Goal: Task Accomplishment & Management: Manage account settings

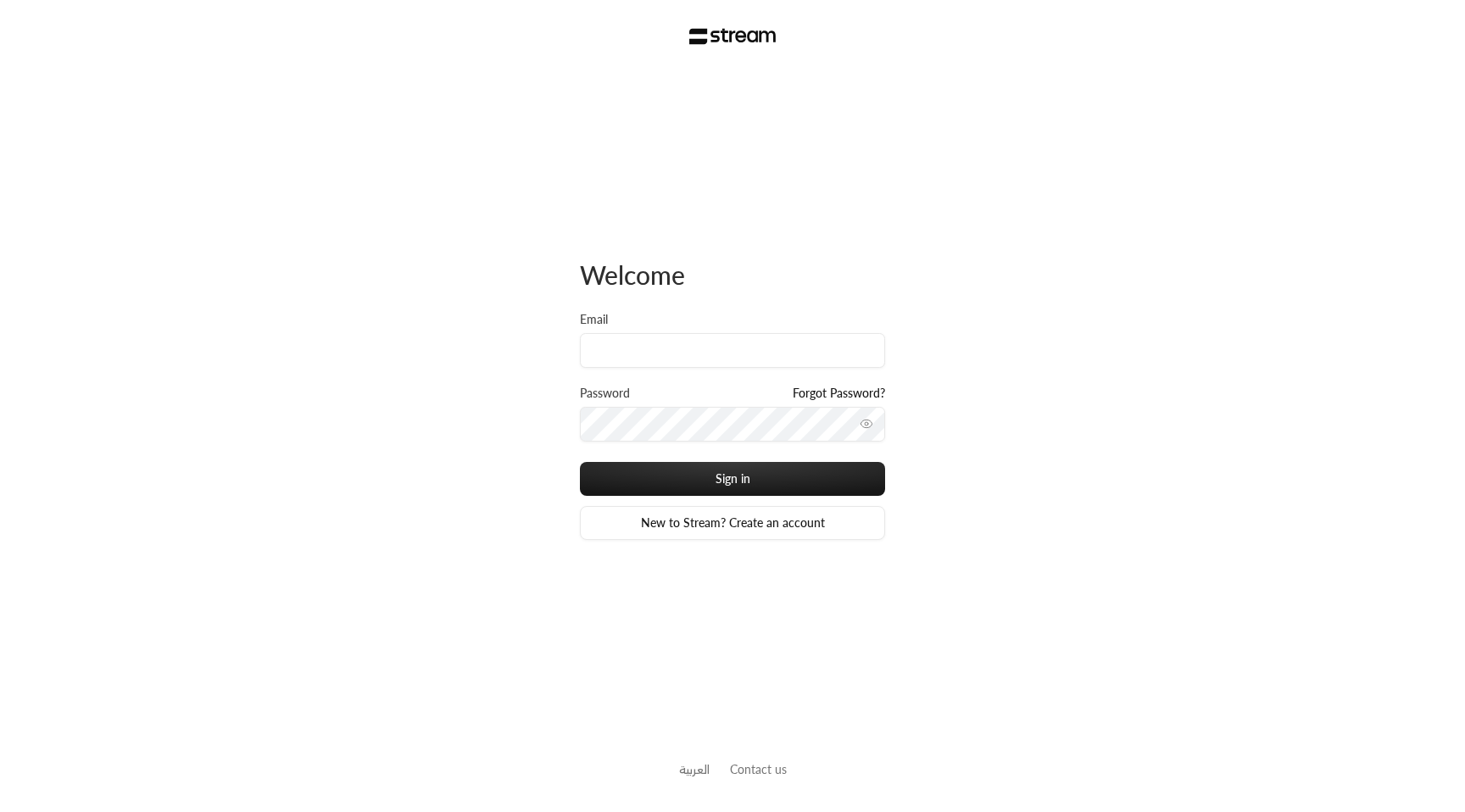
click at [540, 302] on div "Welcome Email Password Forgot Password? Sign in New to Stream? Create an accoun…" at bounding box center [732, 406] width 1465 height 812
click at [647, 354] on input "Email" at bounding box center [732, 351] width 305 height 35
type input "[EMAIL_ADDRESS][DOMAIN_NAME]"
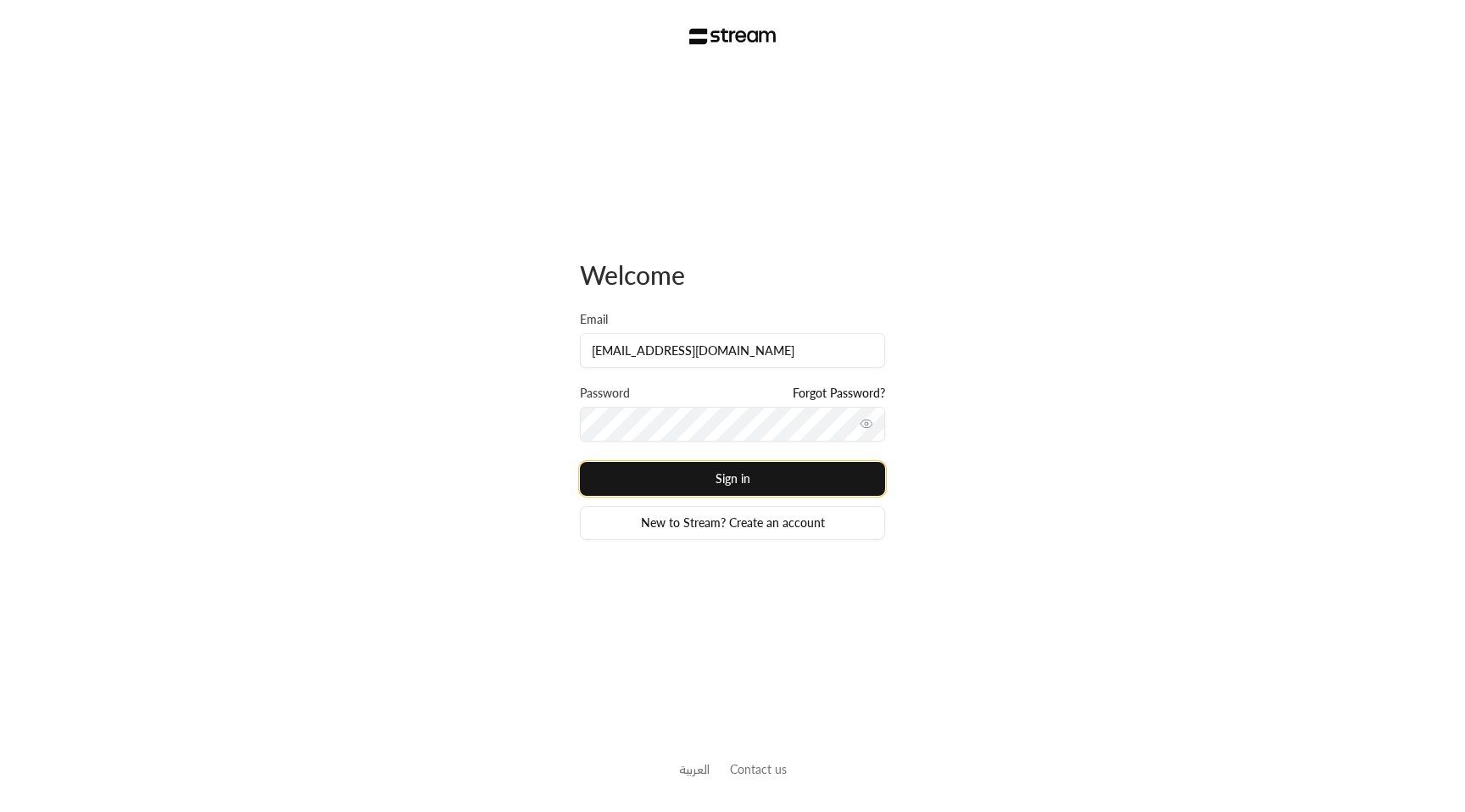
click at [780, 481] on button "Sign in" at bounding box center [732, 479] width 305 height 34
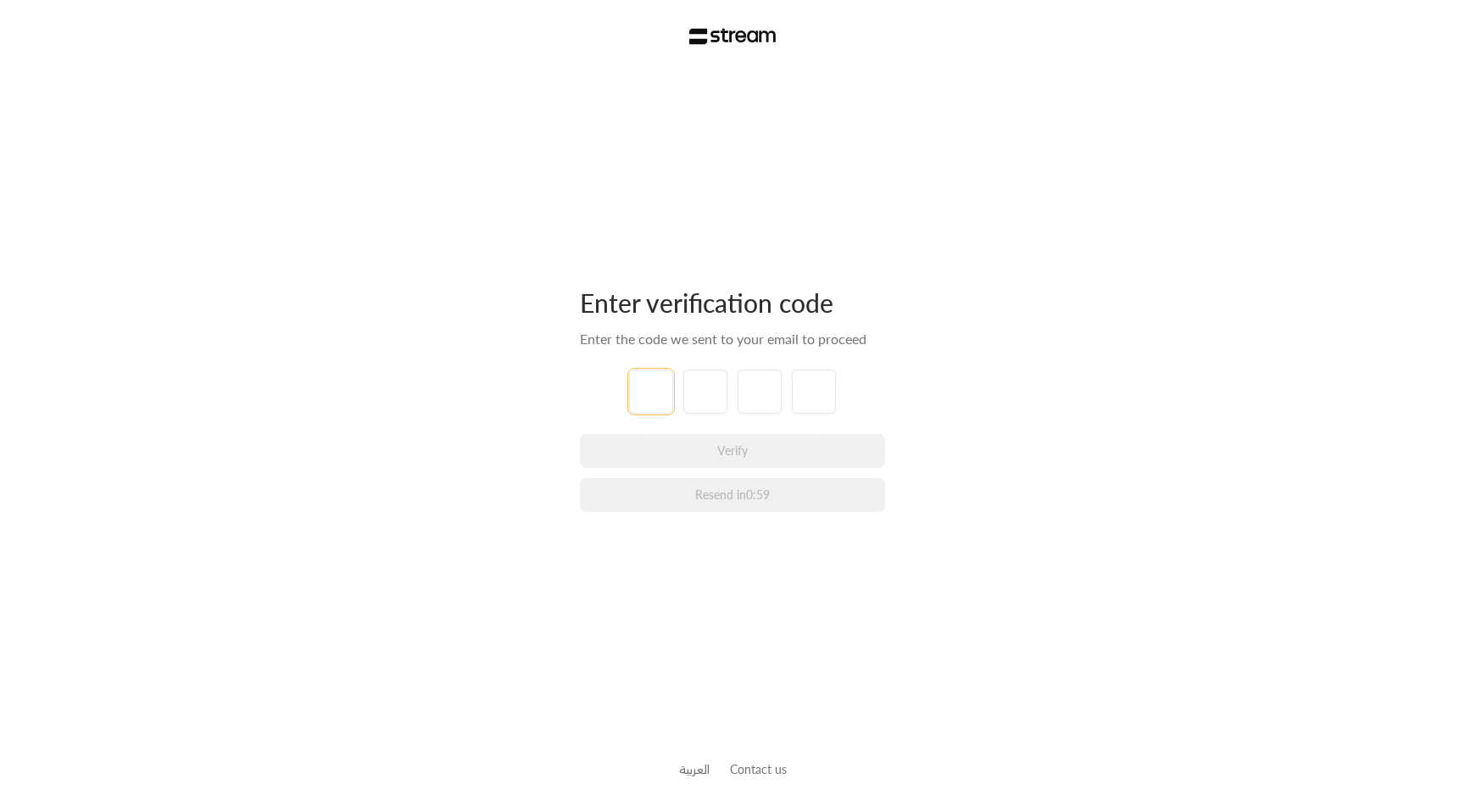
type input "1"
type input "2"
type input "3"
type input "4"
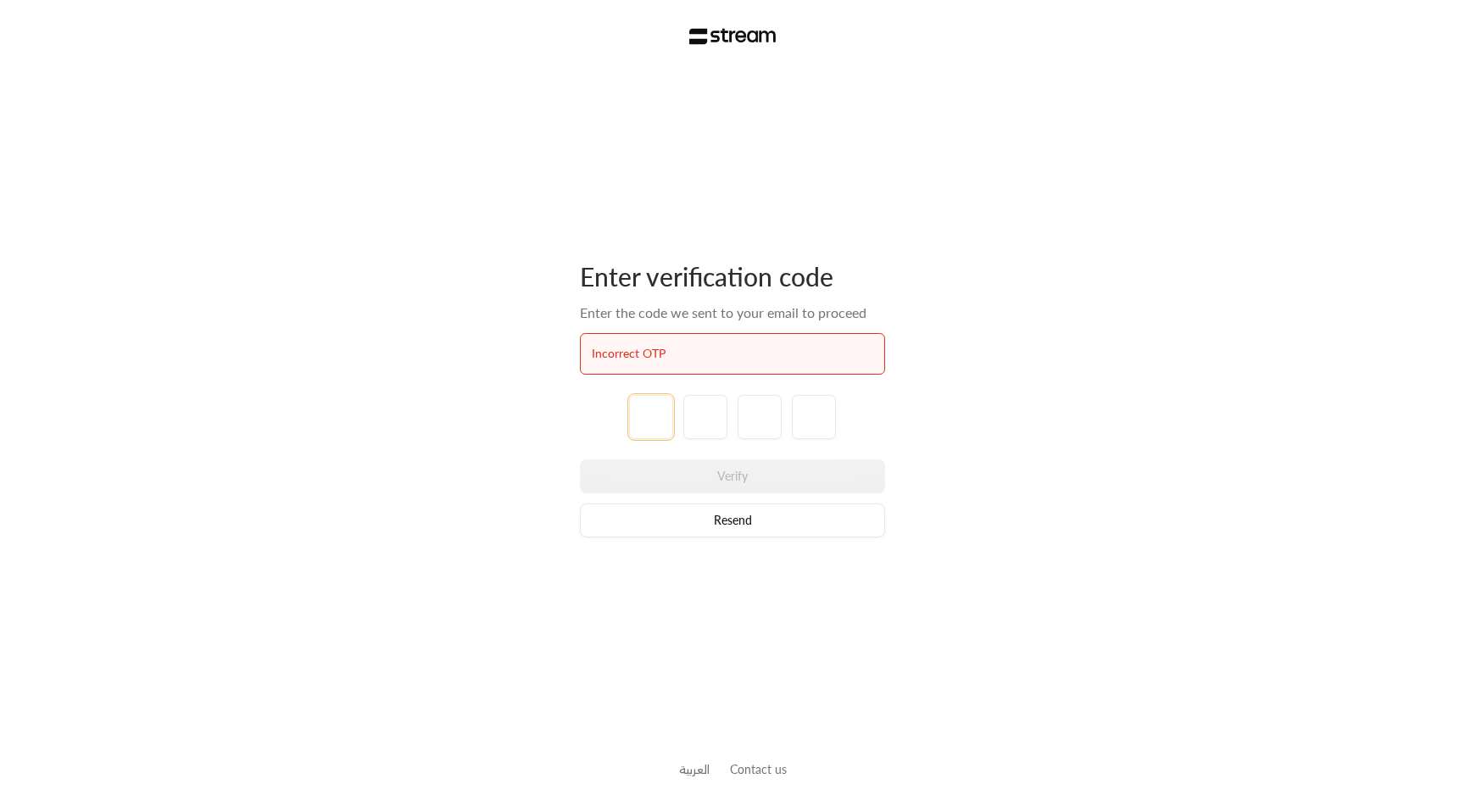
click at [655, 415] on input "tel" at bounding box center [651, 417] width 44 height 44
paste input "3"
type input "3"
type input "2"
type input "3"
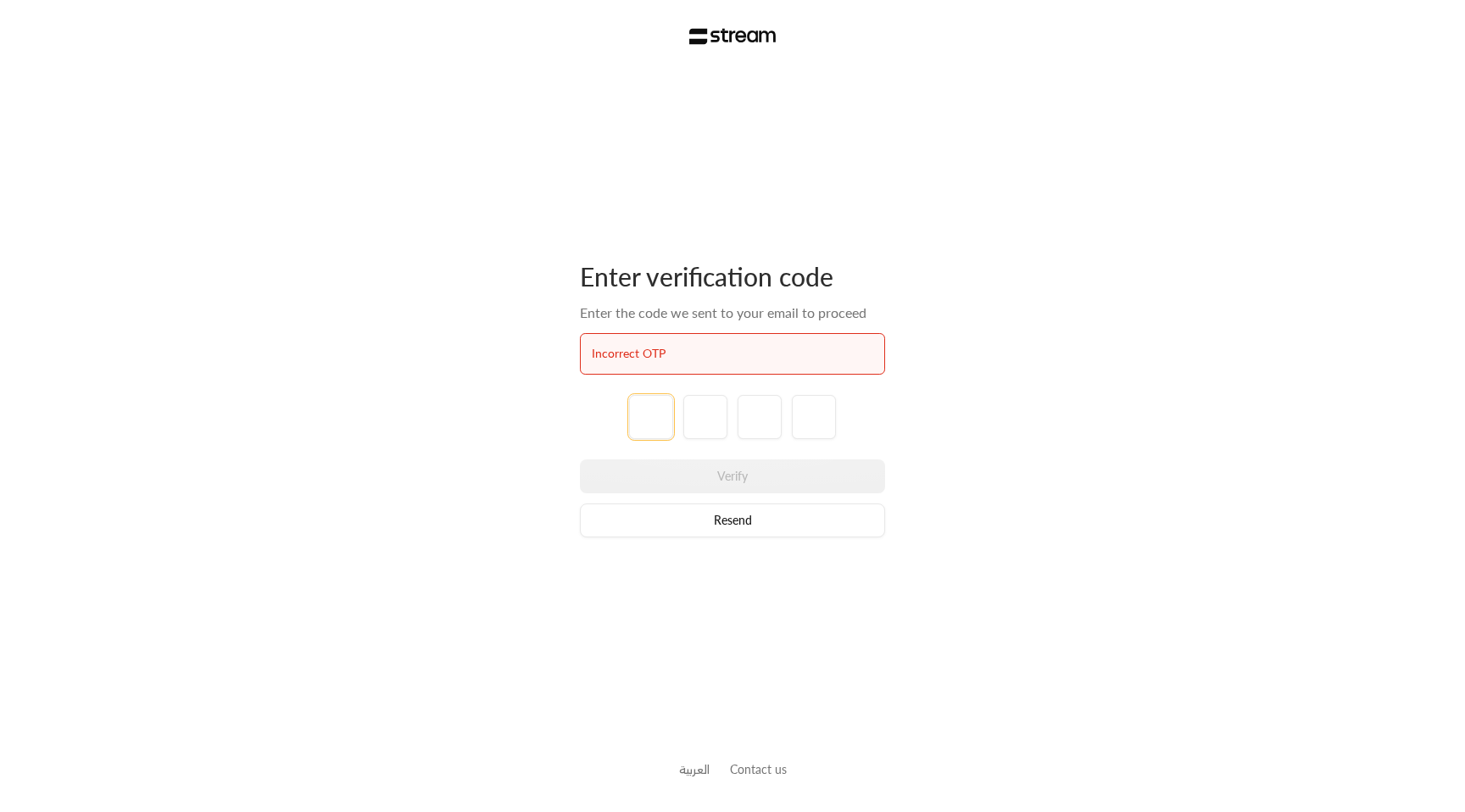
type input "3"
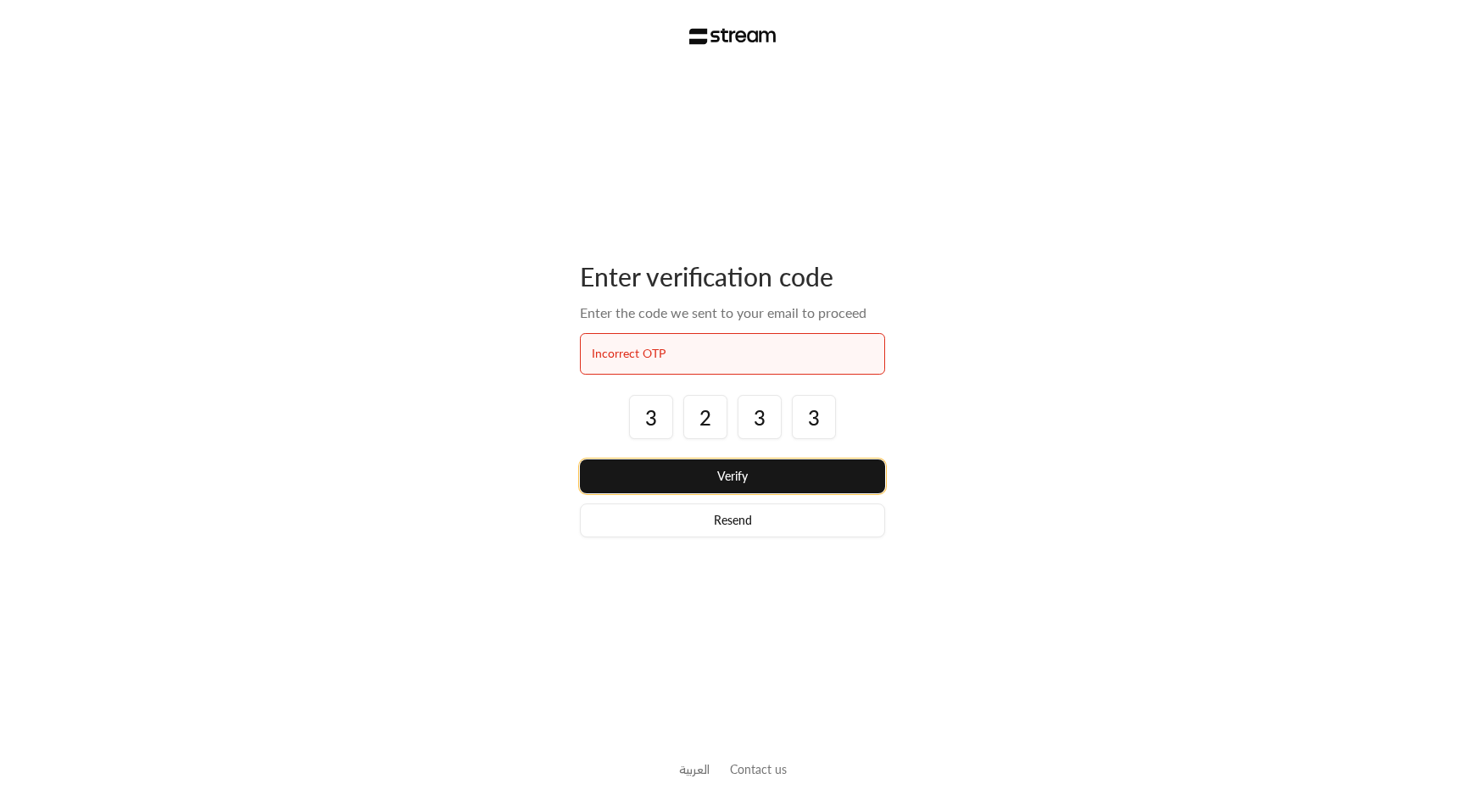
click at [753, 469] on button "Verify" at bounding box center [732, 476] width 305 height 34
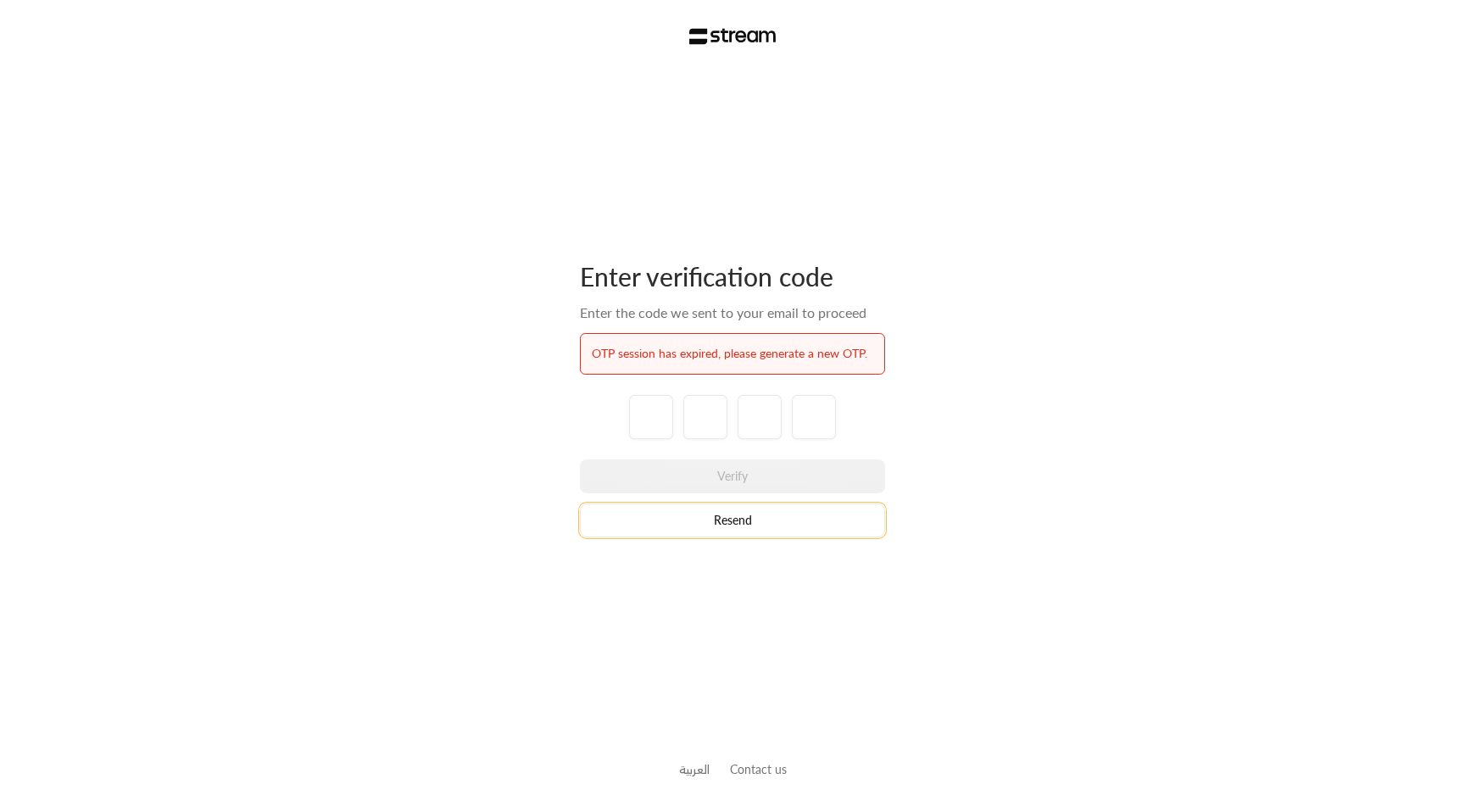
click at [712, 531] on button "Resend" at bounding box center [732, 520] width 305 height 34
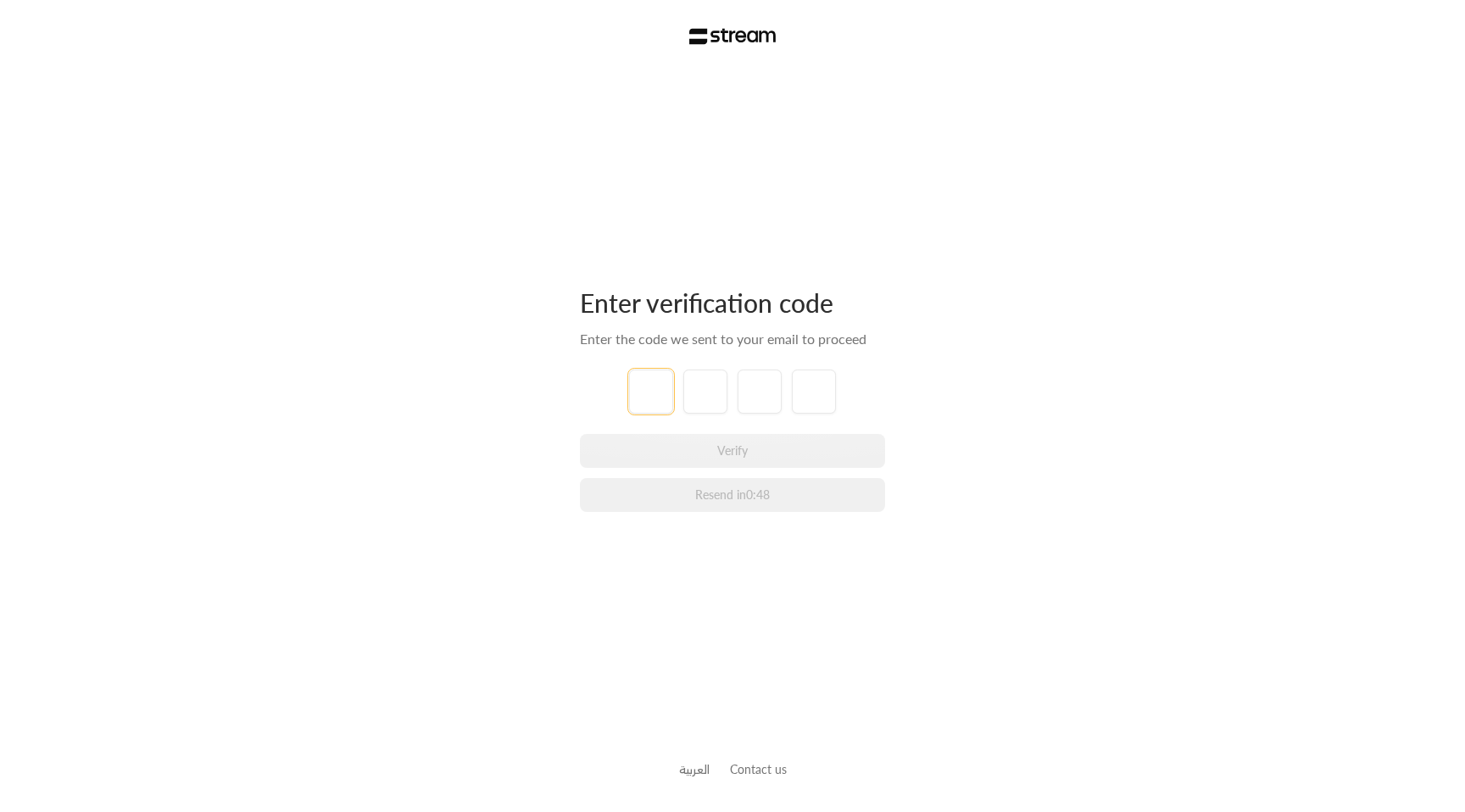
paste input "1"
type input "1"
type input "7"
type input "6"
type input "0"
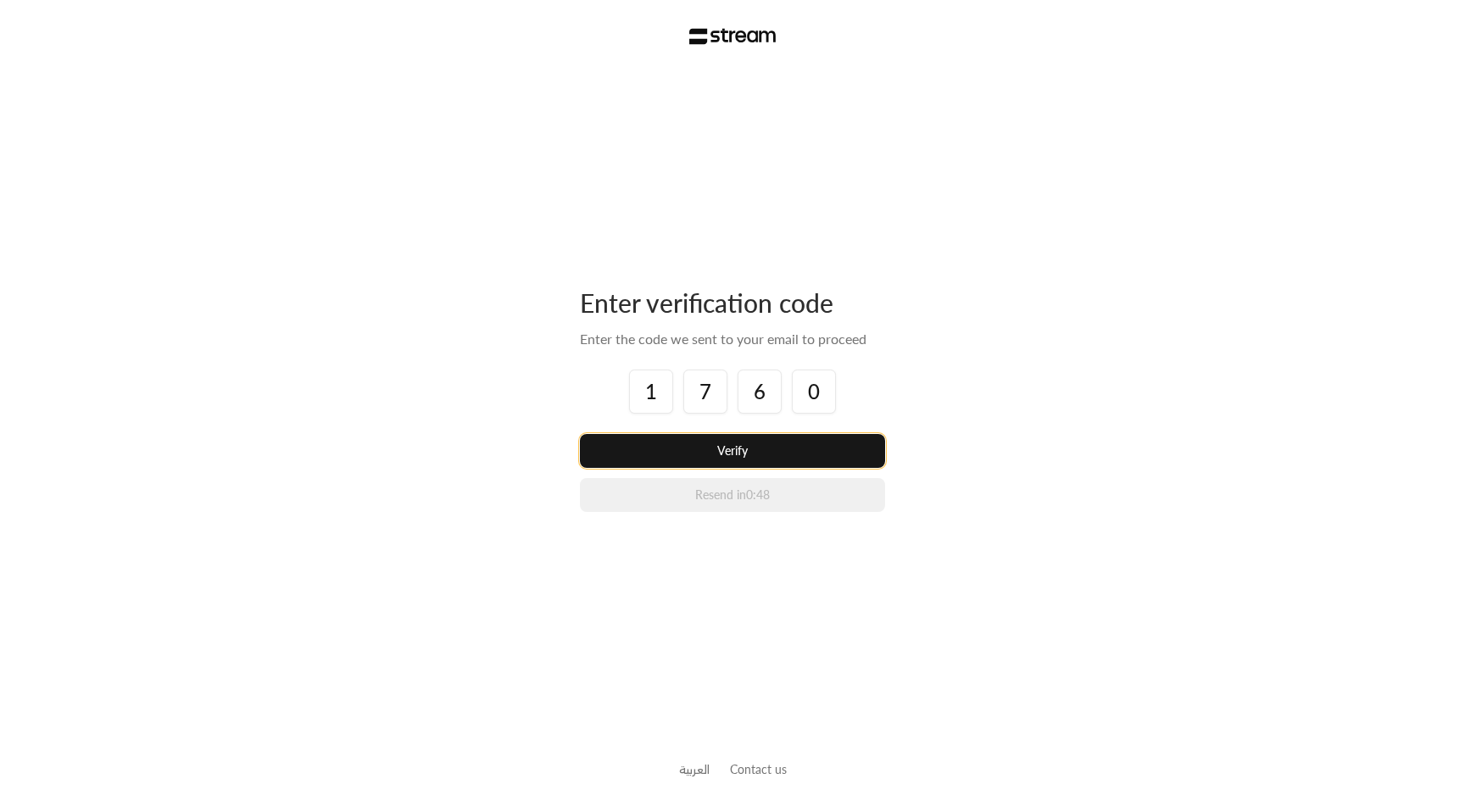
click at [740, 449] on button "Verify" at bounding box center [732, 451] width 305 height 34
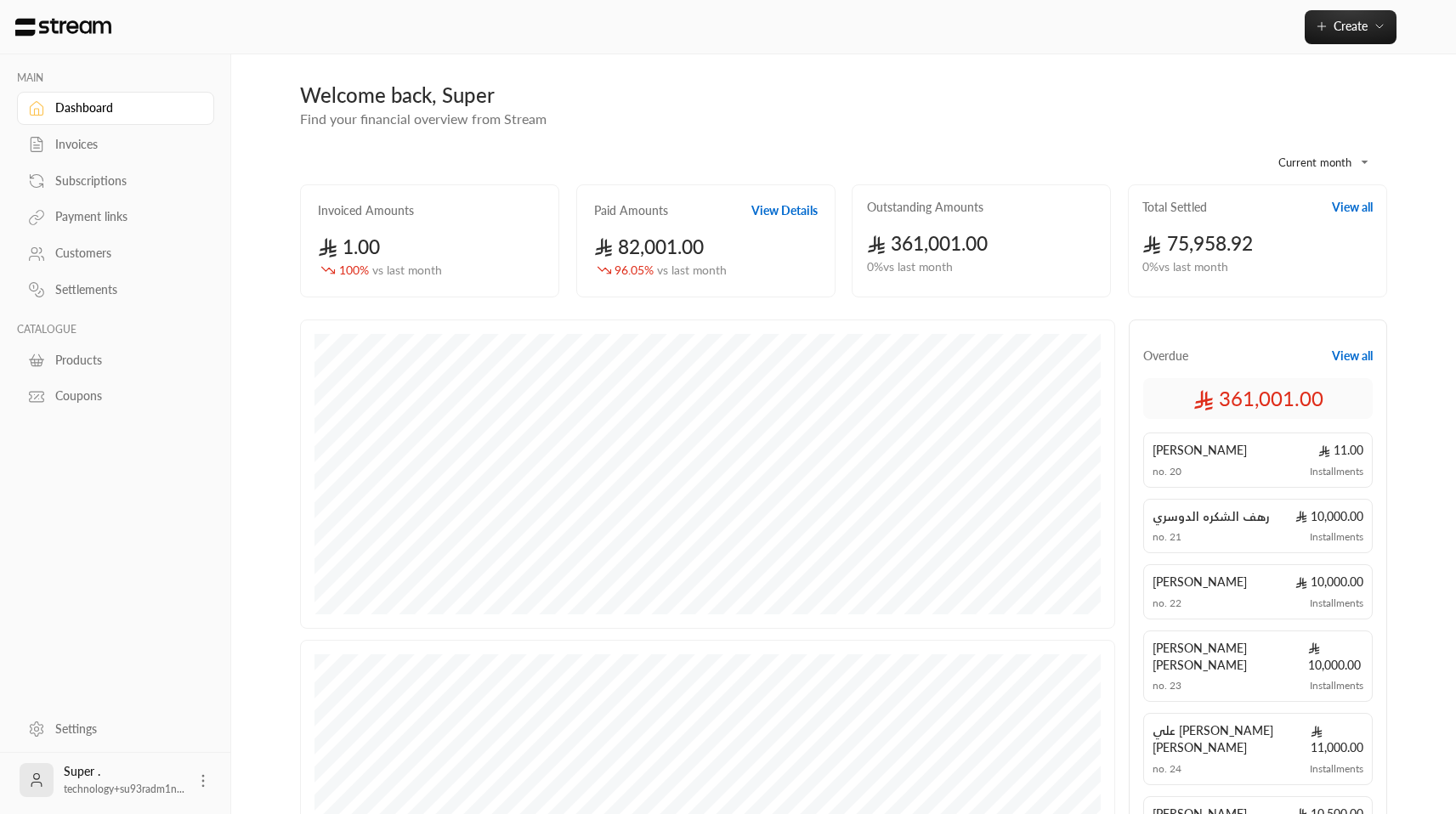
click at [100, 138] on div "Invoices" at bounding box center [124, 144] width 137 height 17
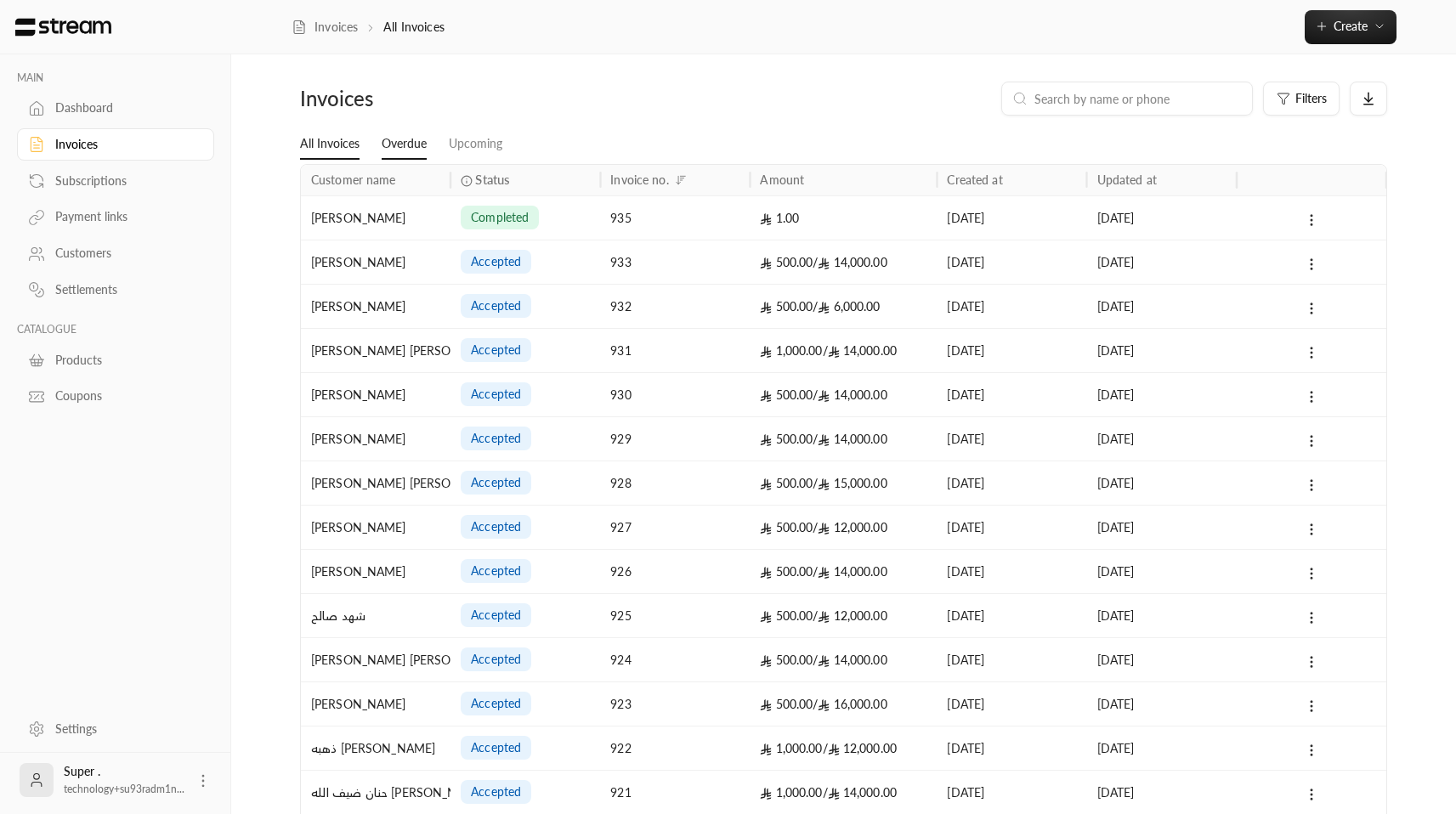
click at [392, 135] on link "Overdue" at bounding box center [403, 144] width 45 height 31
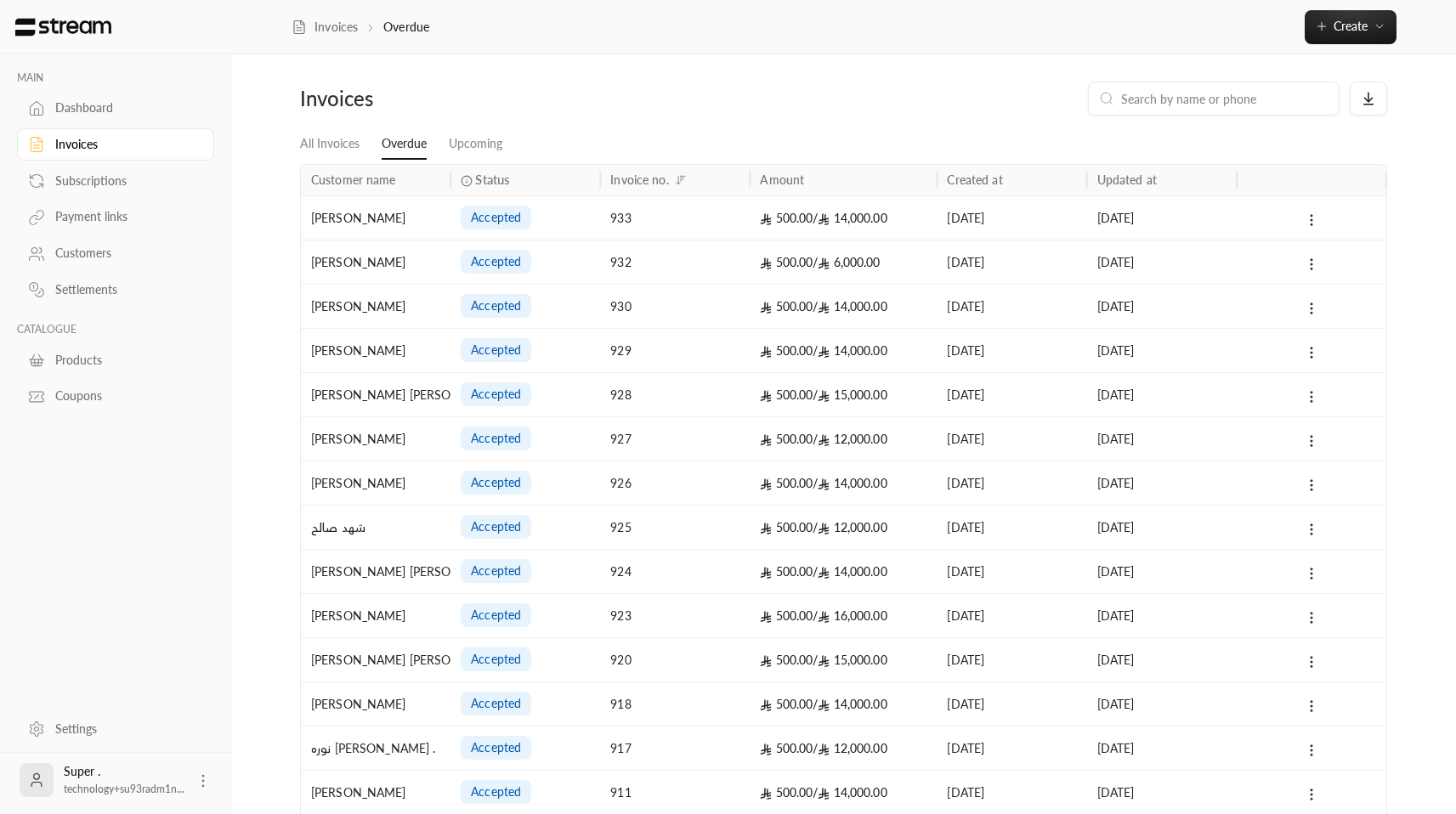
click at [127, 144] on div "Invoices" at bounding box center [124, 144] width 137 height 17
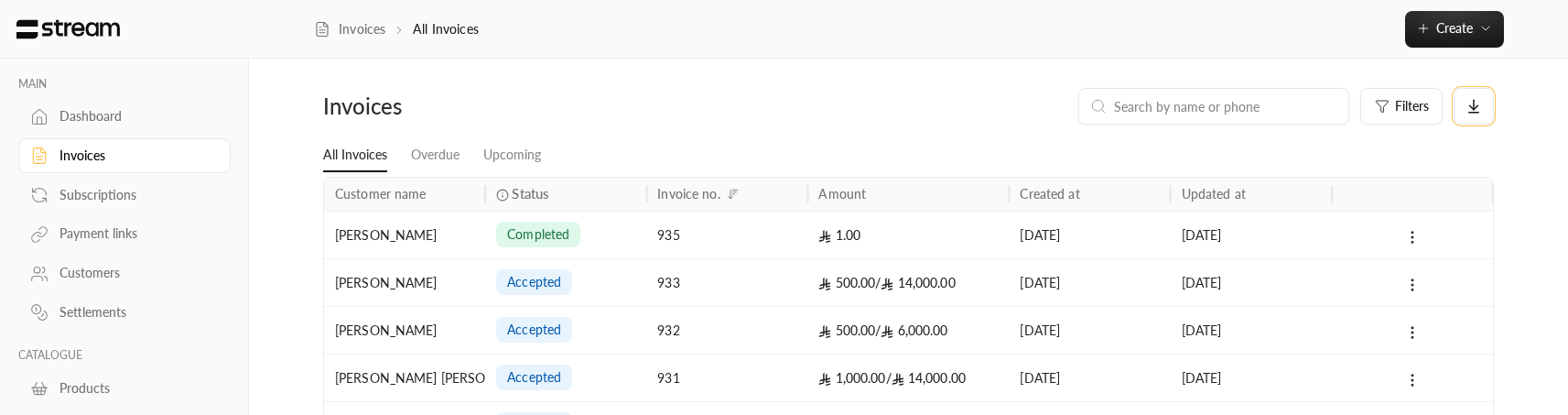
click at [1473, 104] on icon at bounding box center [1473, 105] width 16 height 16
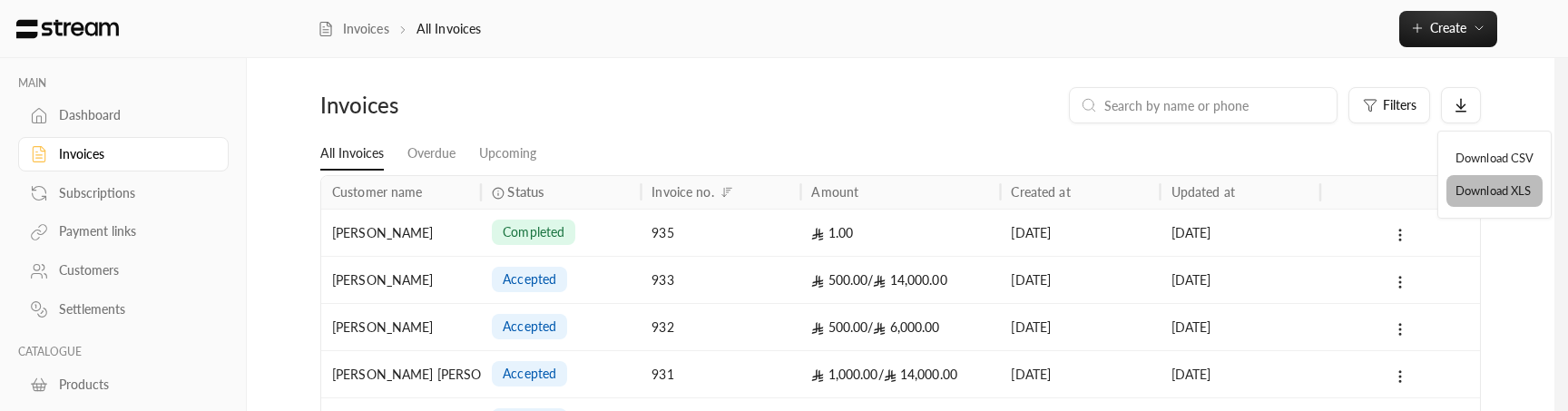
click at [1498, 197] on li "Download XLS" at bounding box center [1495, 191] width 96 height 33
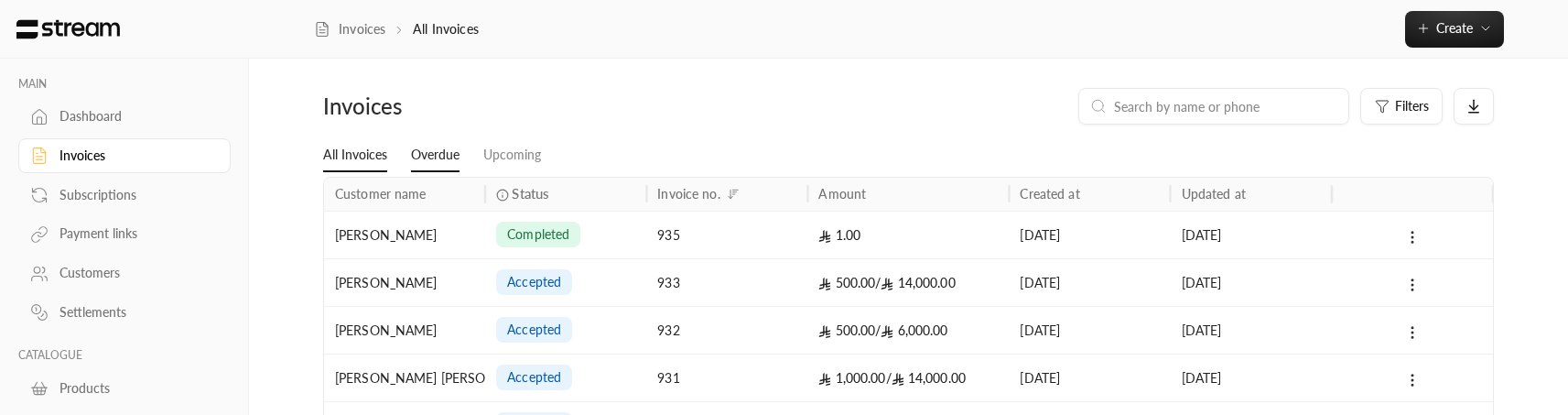
click at [430, 141] on link "Overdue" at bounding box center [434, 156] width 48 height 33
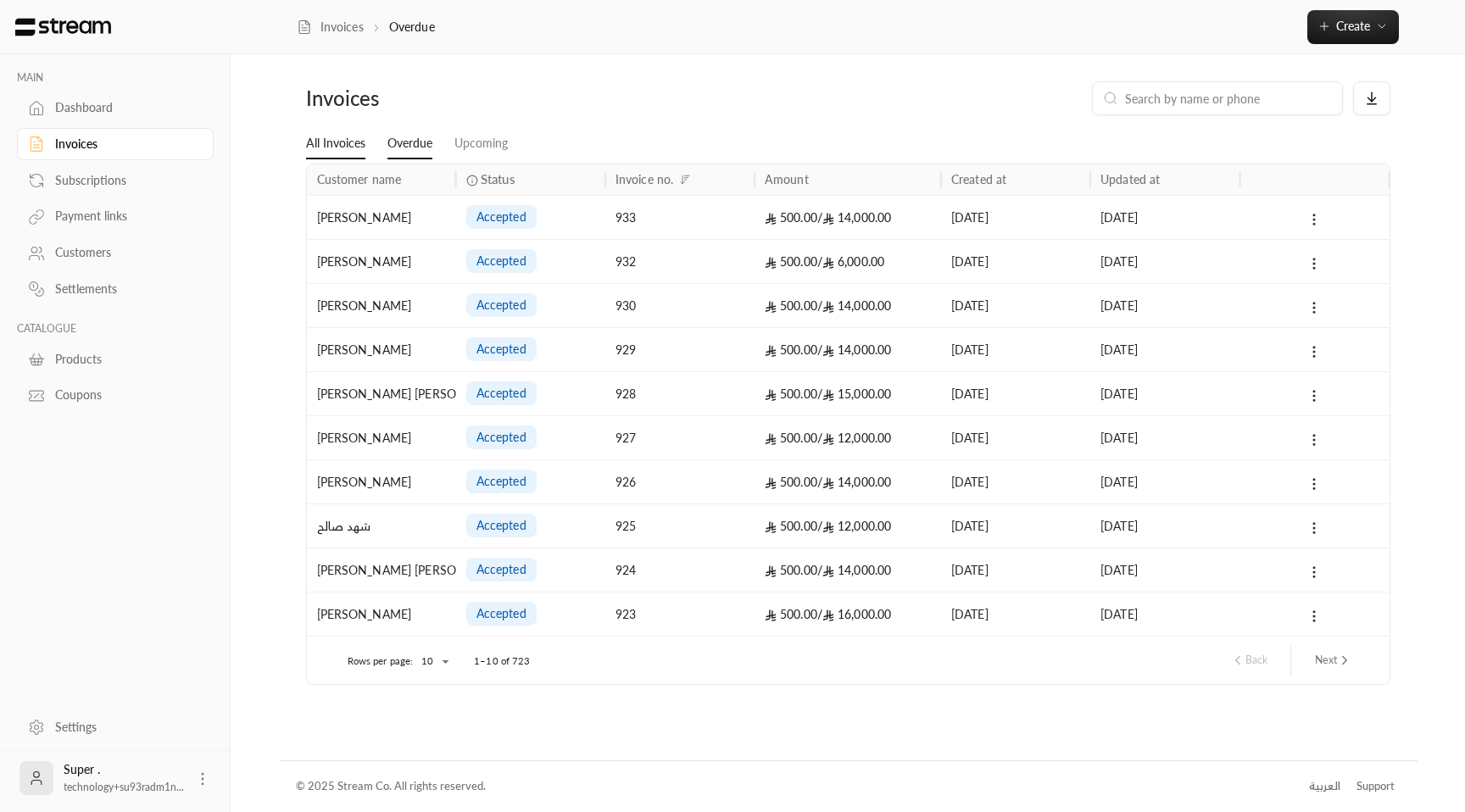
click at [327, 149] on link "All Invoices" at bounding box center [336, 144] width 60 height 31
click at [416, 134] on link "Overdue" at bounding box center [410, 144] width 45 height 31
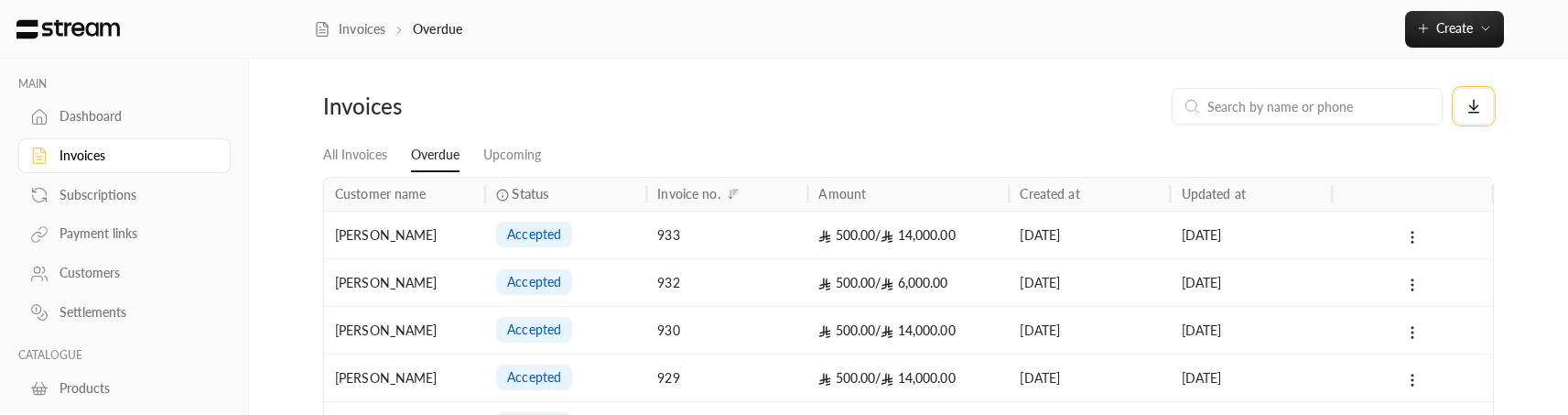
click at [1467, 115] on button at bounding box center [1473, 106] width 40 height 37
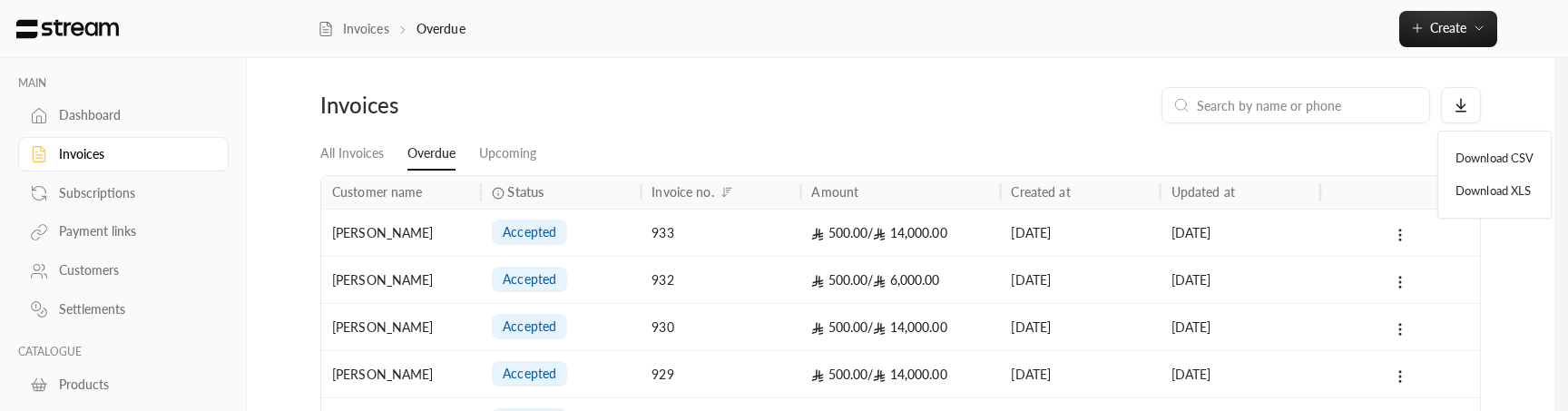
click at [1493, 188] on li "Download XLS" at bounding box center [1495, 191] width 96 height 33
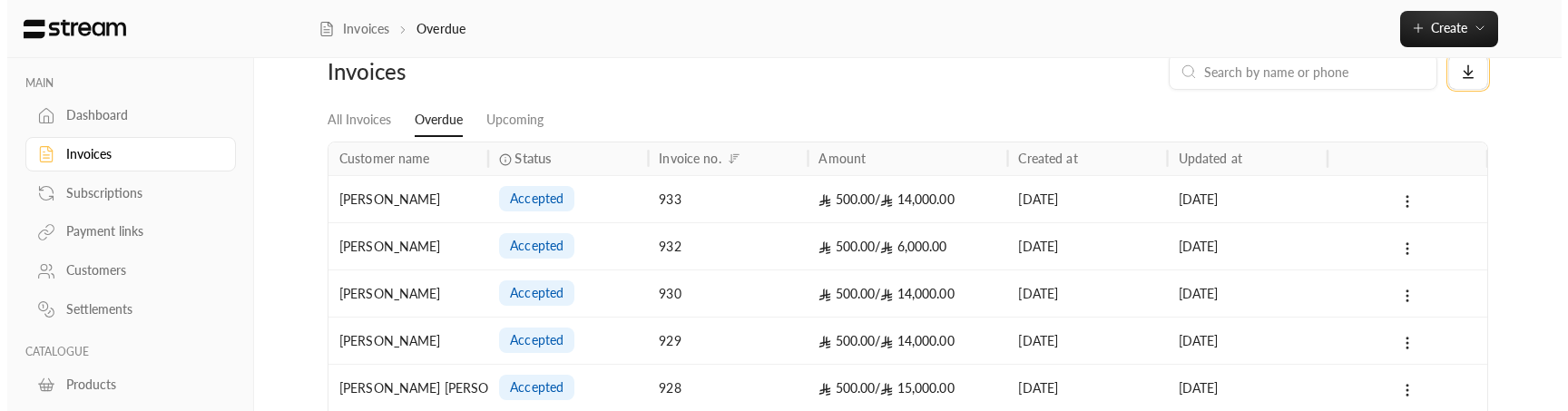
scroll to position [405, 0]
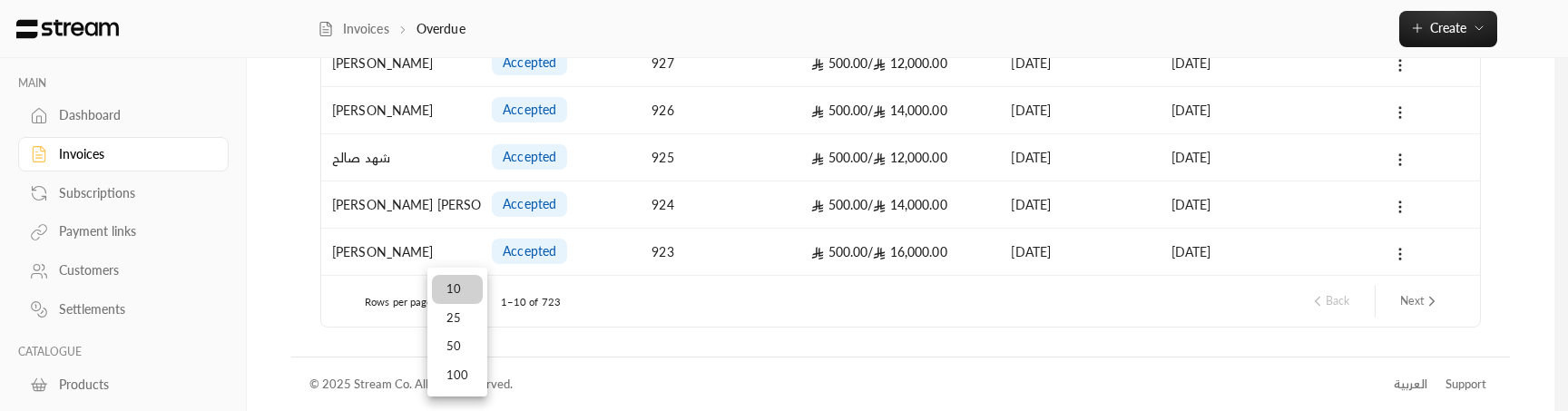
click at [475, 369] on li "100" at bounding box center [457, 375] width 51 height 29
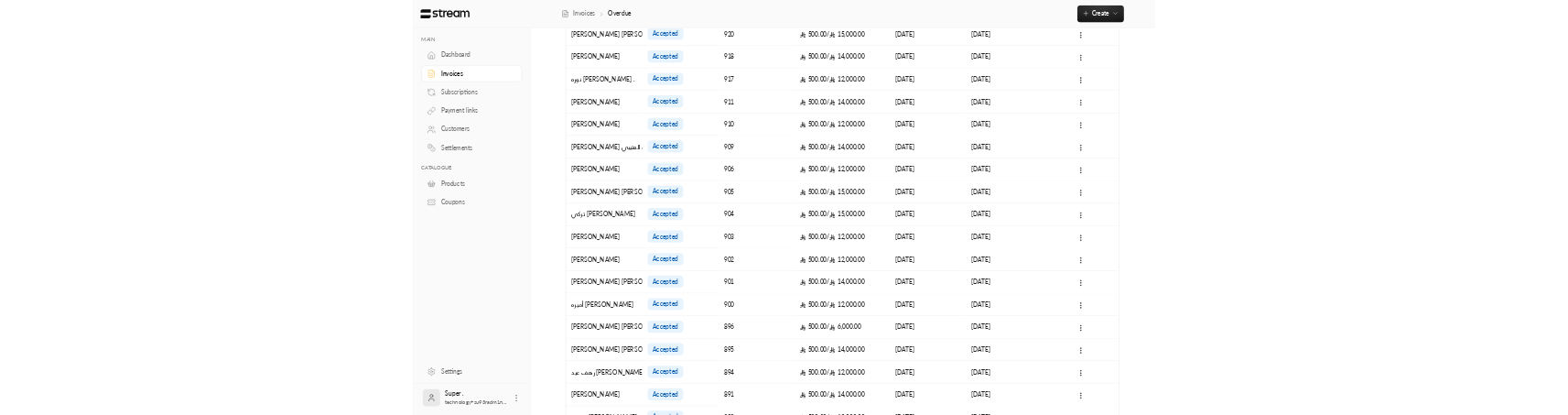
scroll to position [0, 0]
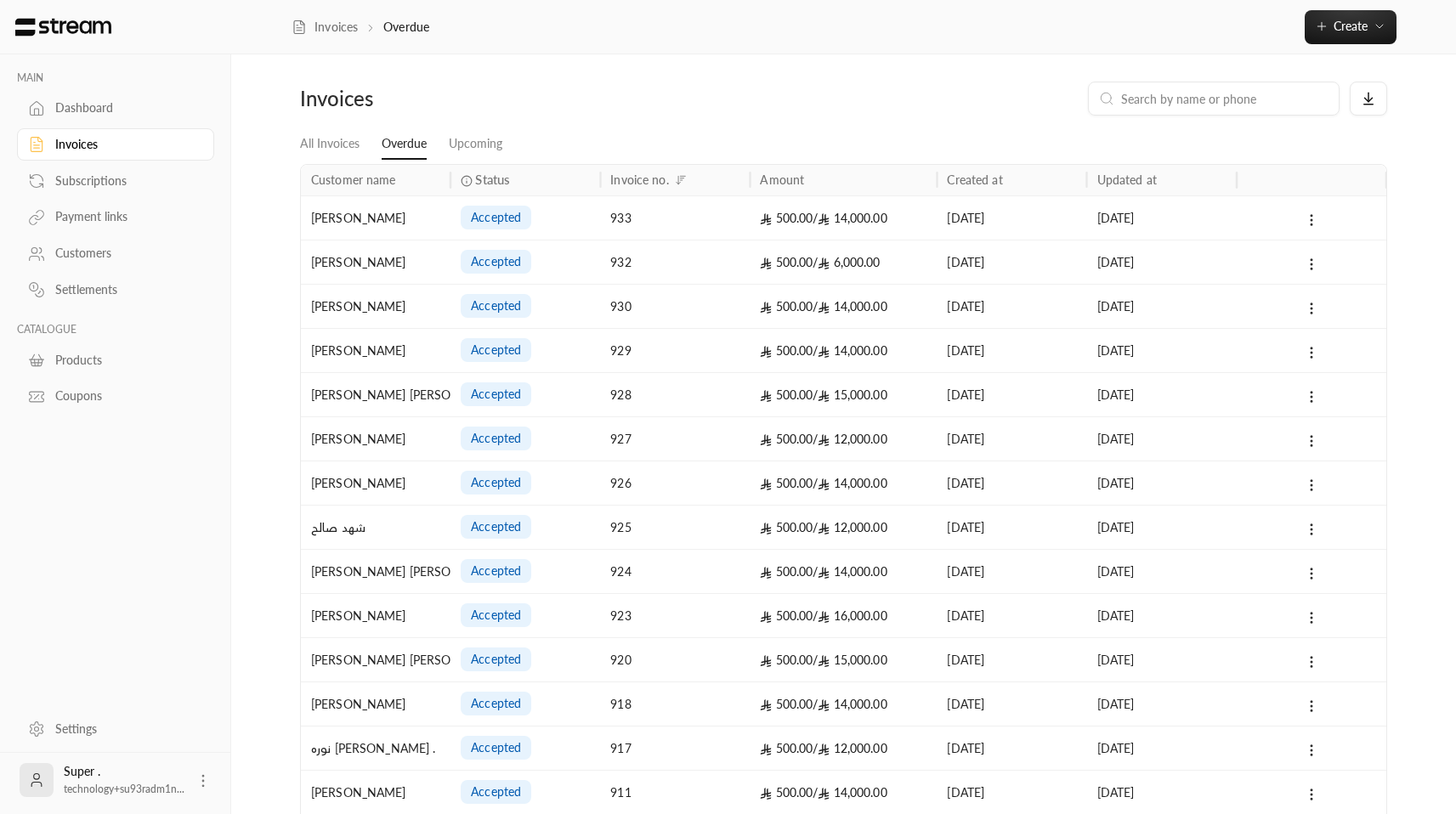
click at [682, 175] on icon "Sort" at bounding box center [681, 181] width 12 height 12
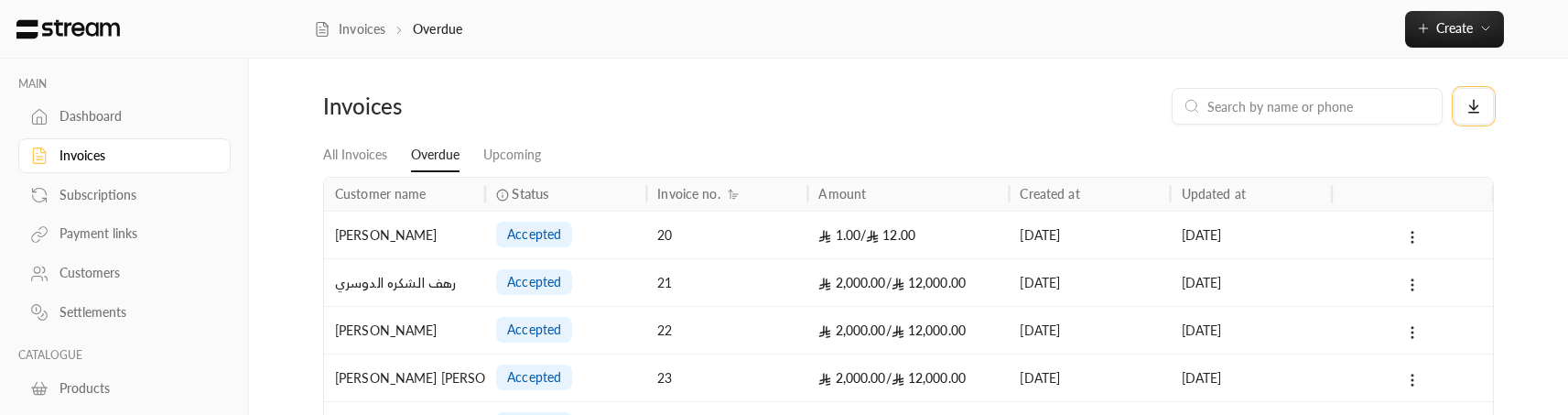
click at [1466, 106] on button at bounding box center [1473, 106] width 40 height 37
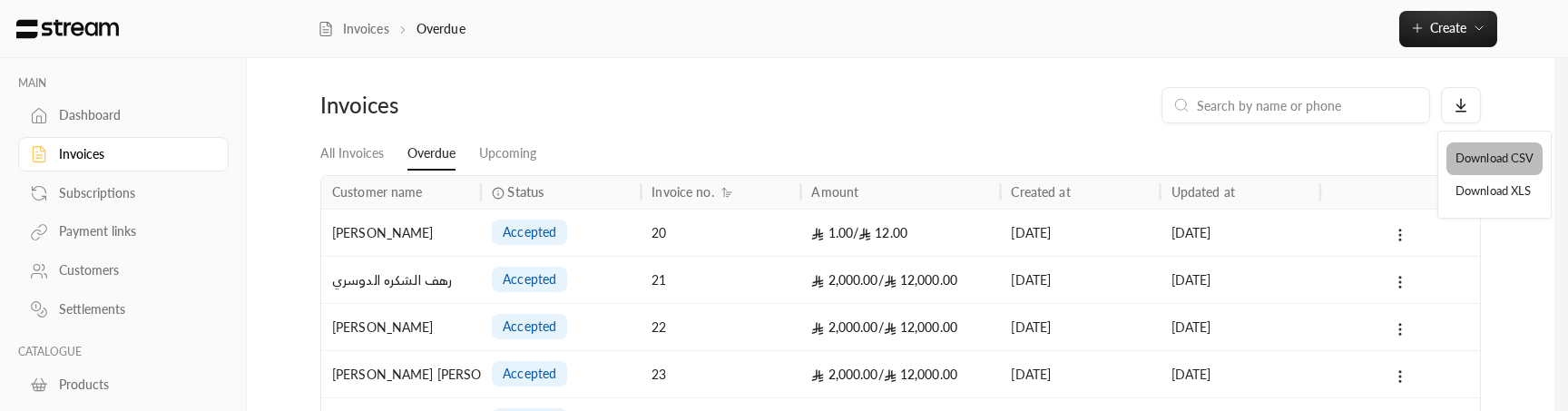
drag, startPoint x: 1483, startPoint y: 160, endPoint x: 1471, endPoint y: 164, distance: 12.6
click at [1483, 164] on li "Download CSV" at bounding box center [1495, 158] width 96 height 33
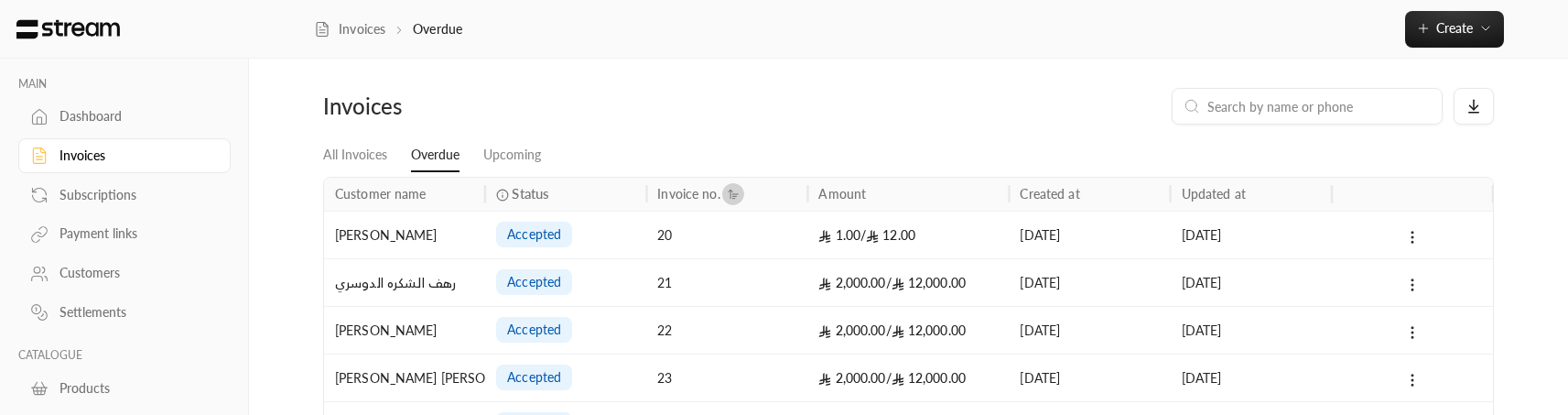
click at [731, 188] on icon "Sort" at bounding box center [733, 195] width 13 height 13
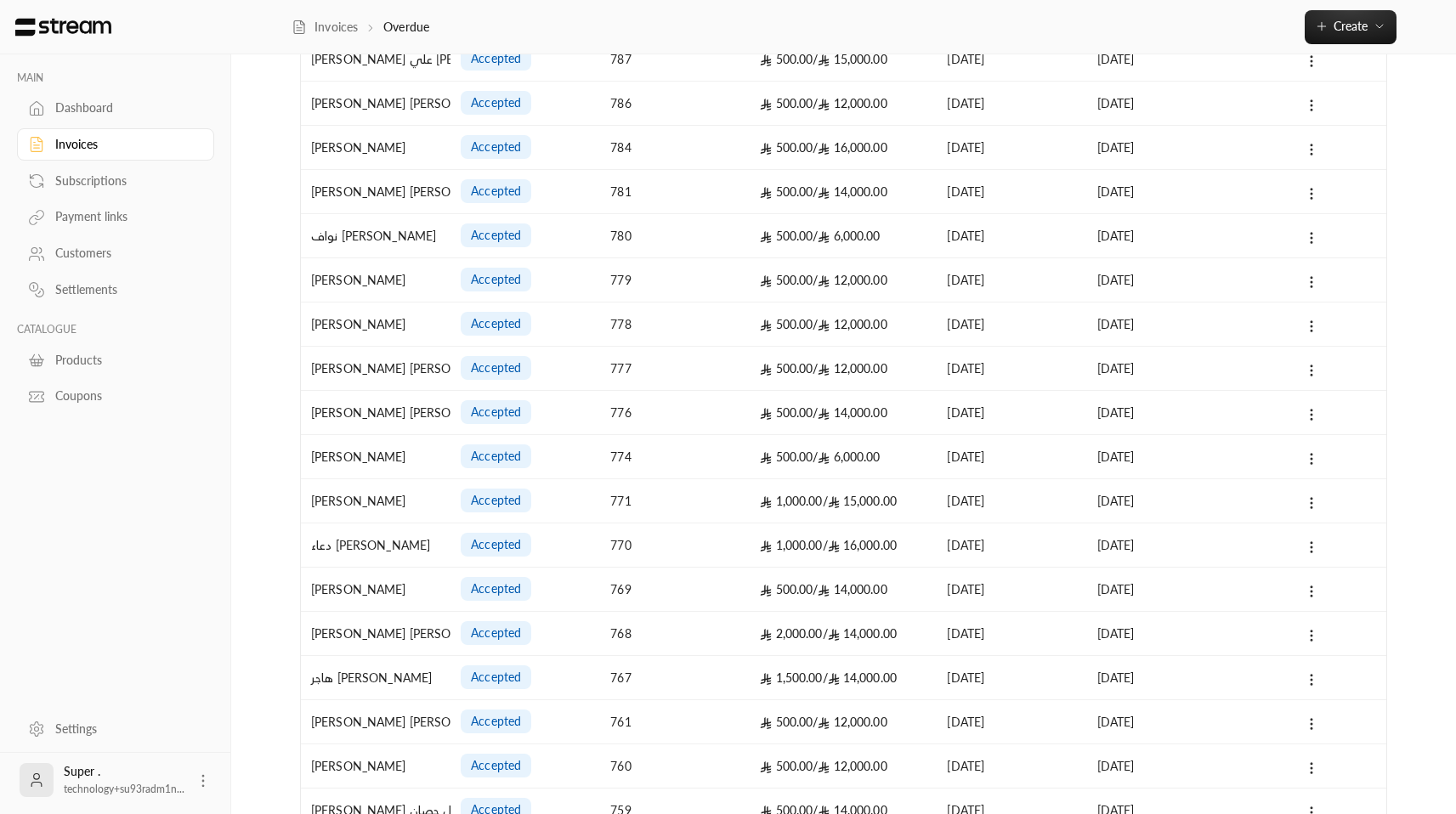
scroll to position [3929, 0]
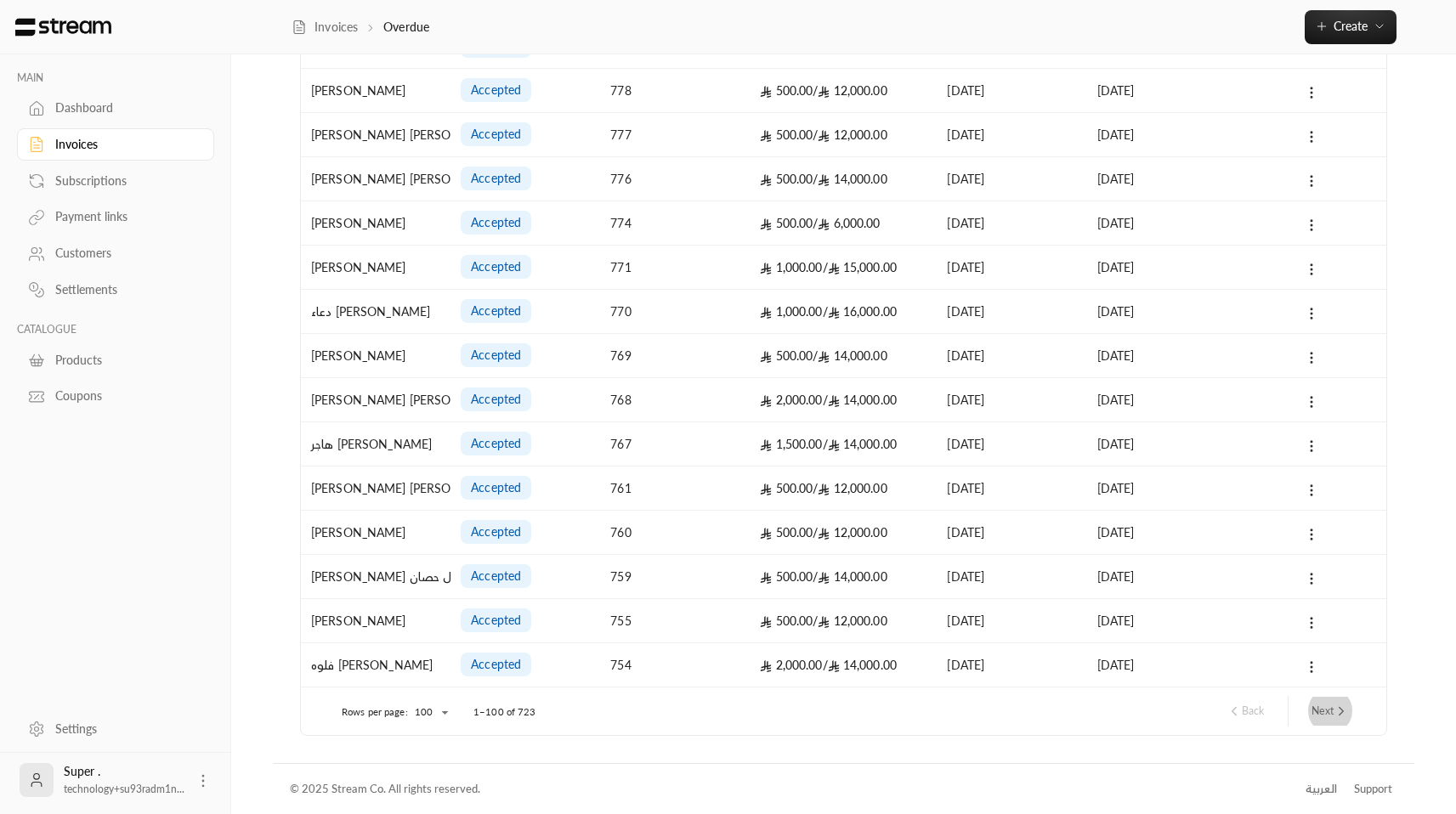
click at [1331, 715] on button "Next" at bounding box center [1330, 711] width 51 height 29
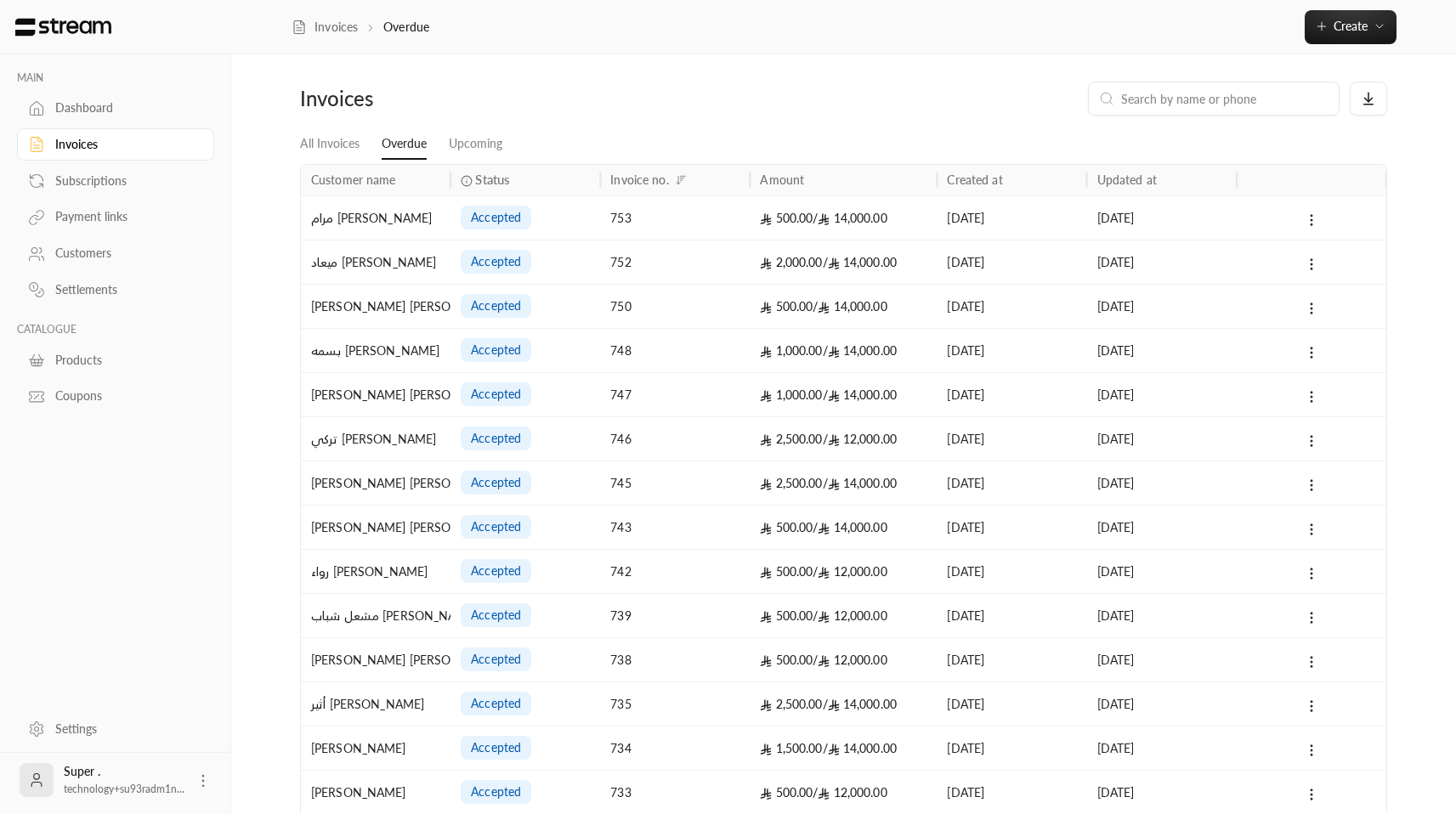
click at [506, 712] on span "accepted" at bounding box center [496, 703] width 50 height 17
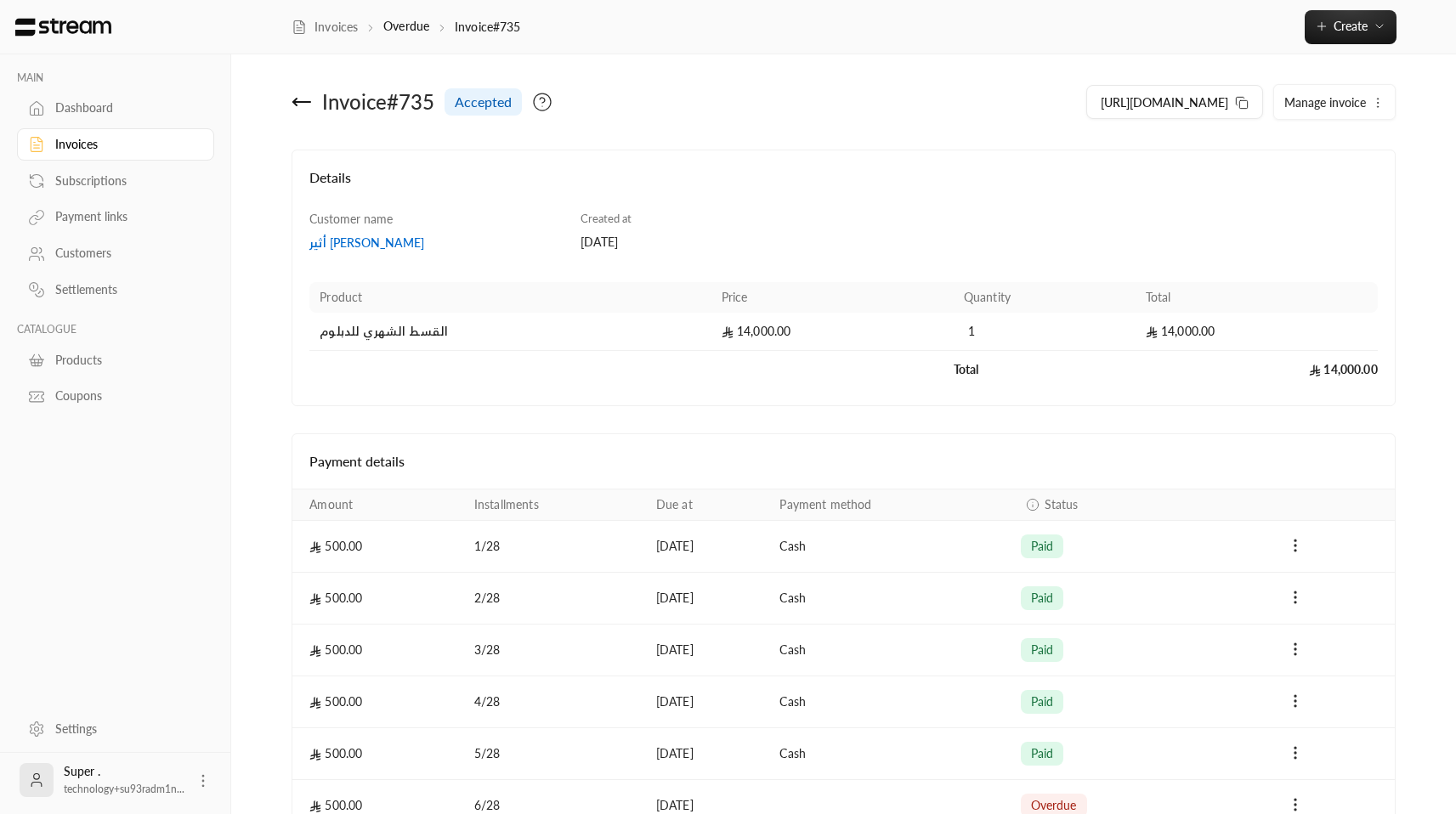
click at [1371, 85] on div "Manage invoice" at bounding box center [1334, 102] width 122 height 36
click at [307, 100] on icon at bounding box center [301, 101] width 20 height 20
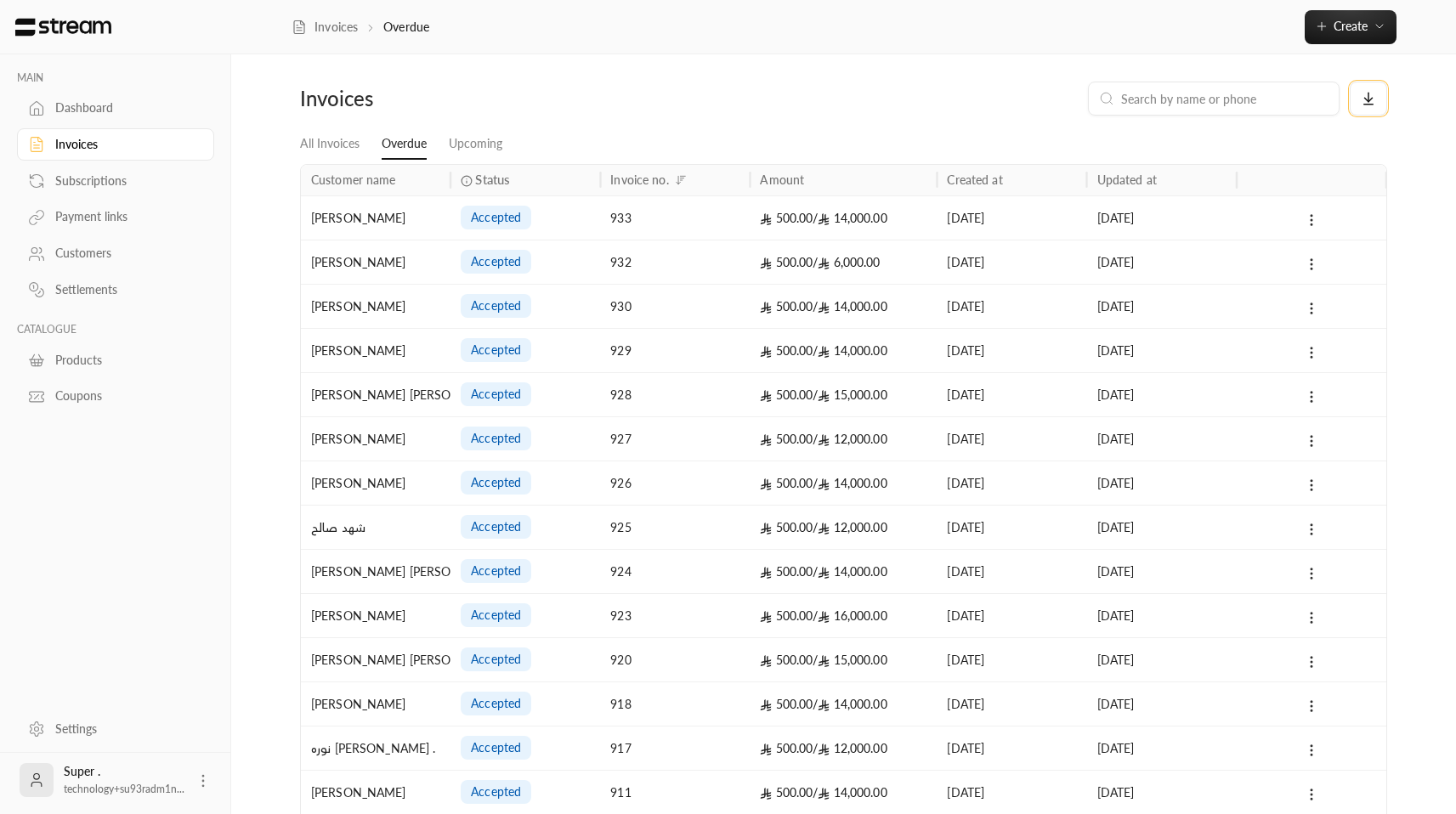
click at [1367, 103] on icon at bounding box center [1368, 98] width 15 height 15
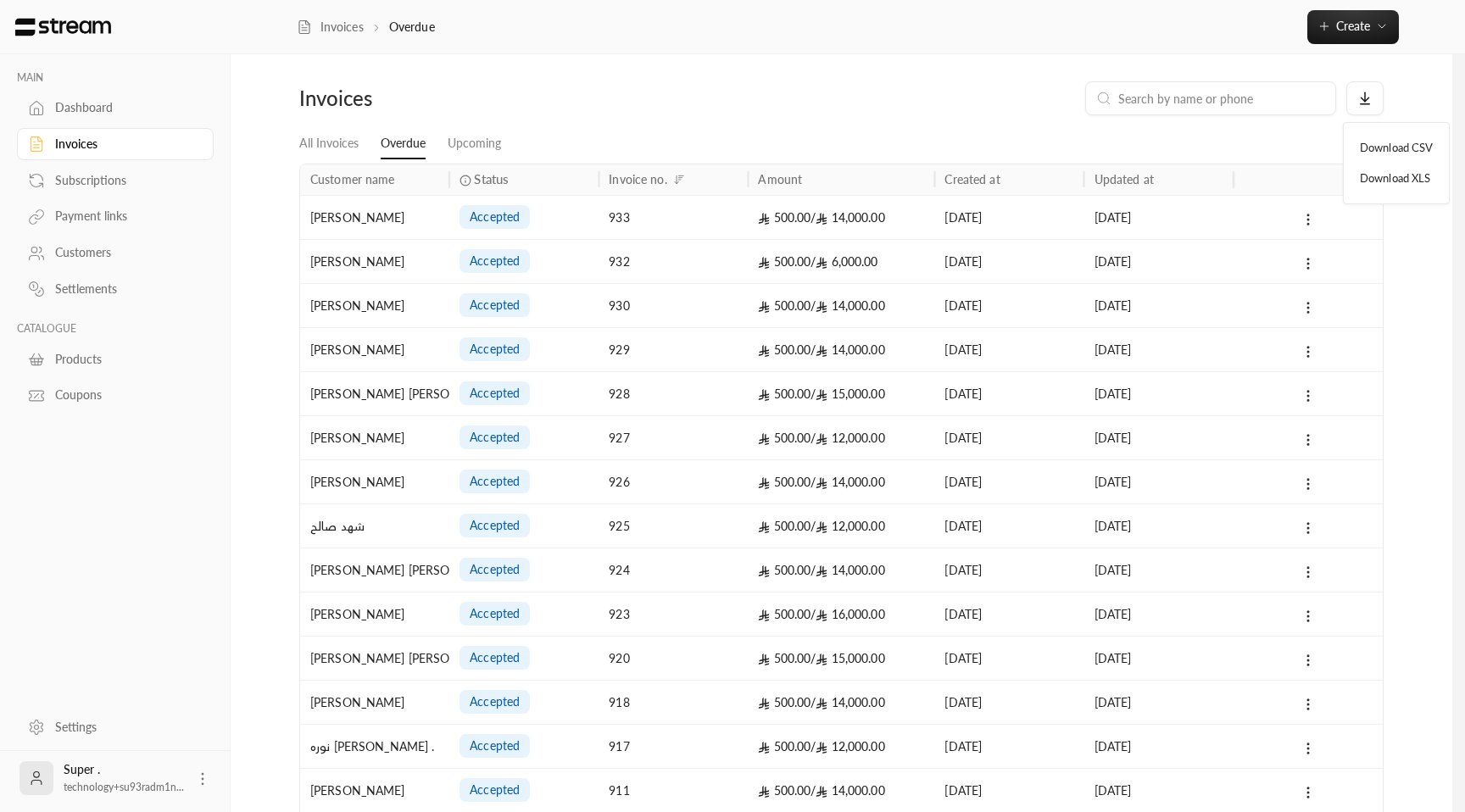
click at [808, 127] on div at bounding box center [732, 406] width 1465 height 812
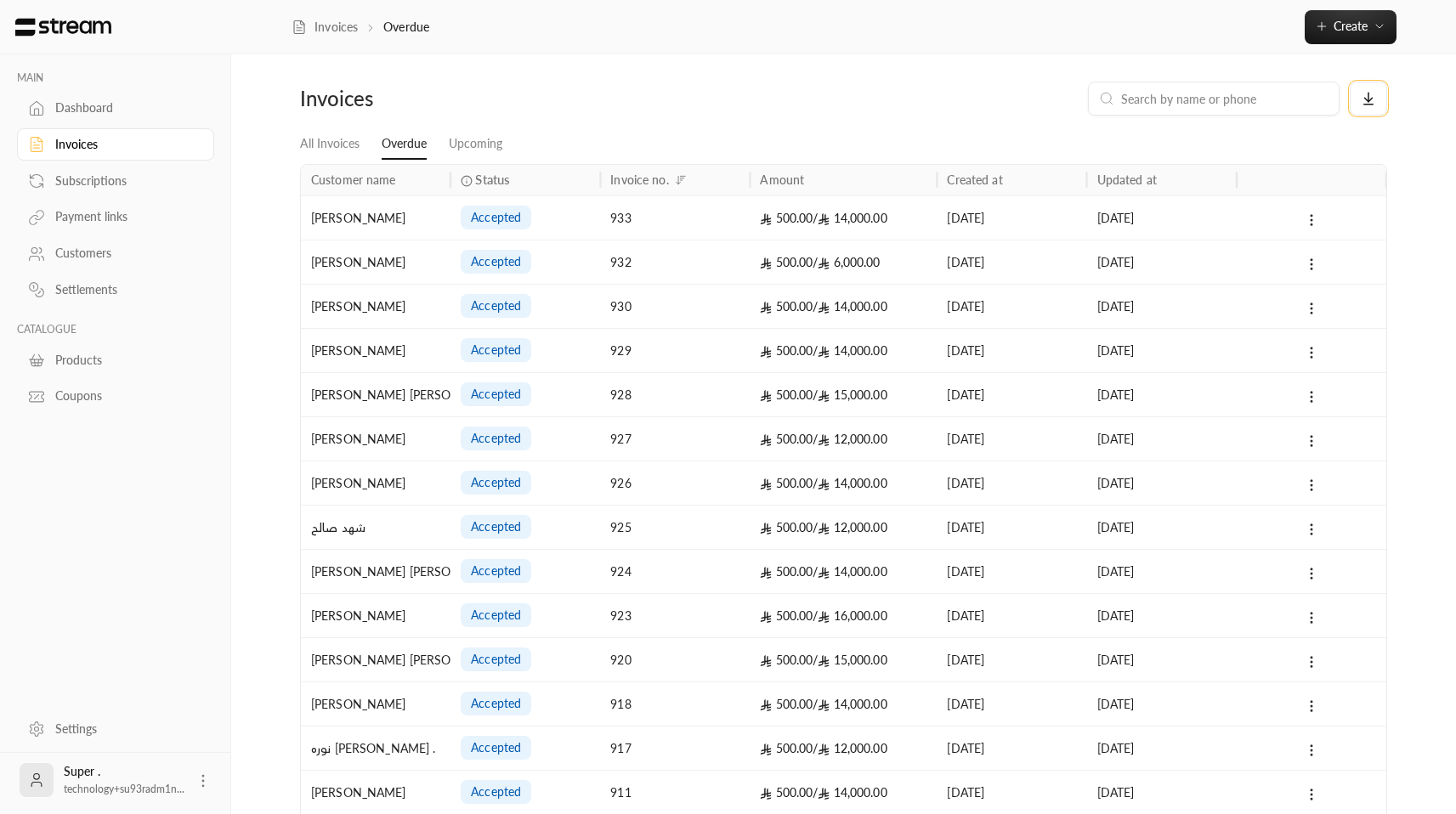
click at [1368, 87] on button at bounding box center [1368, 99] width 37 height 34
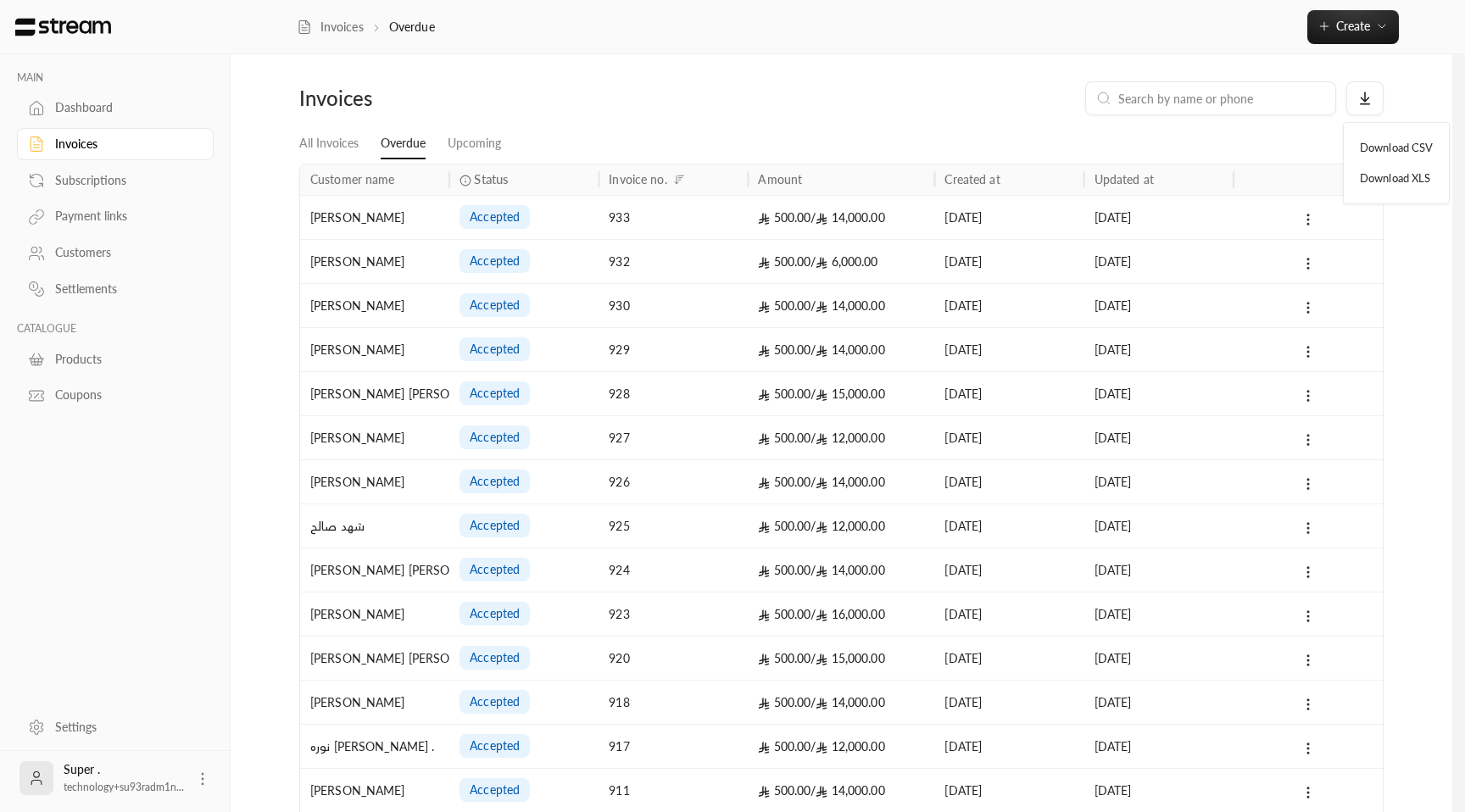
drag, startPoint x: 932, startPoint y: 114, endPoint x: 879, endPoint y: 112, distance: 53.0
click at [932, 114] on div at bounding box center [732, 406] width 1465 height 812
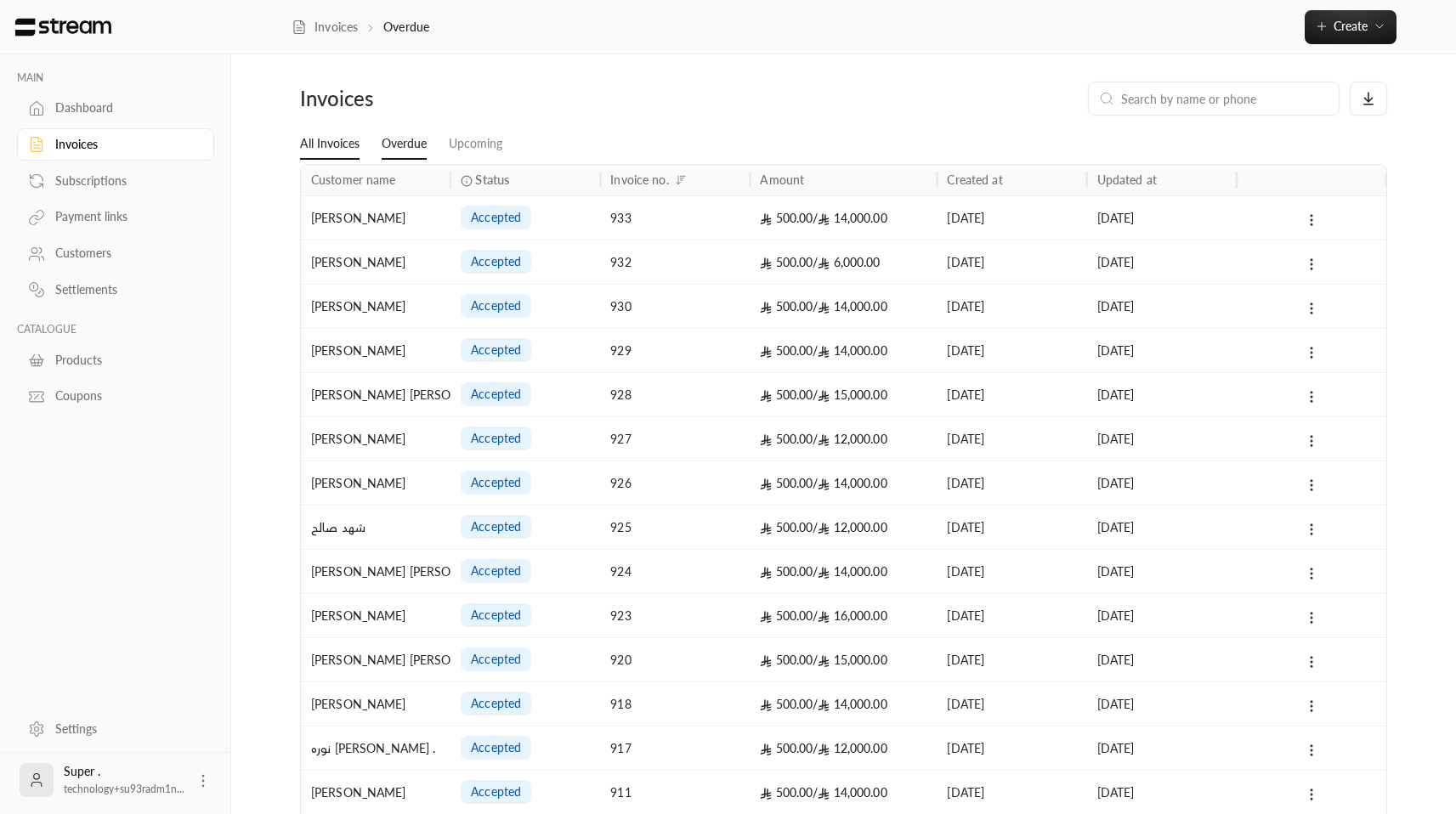
click at [324, 145] on link "All Invoices" at bounding box center [330, 144] width 60 height 31
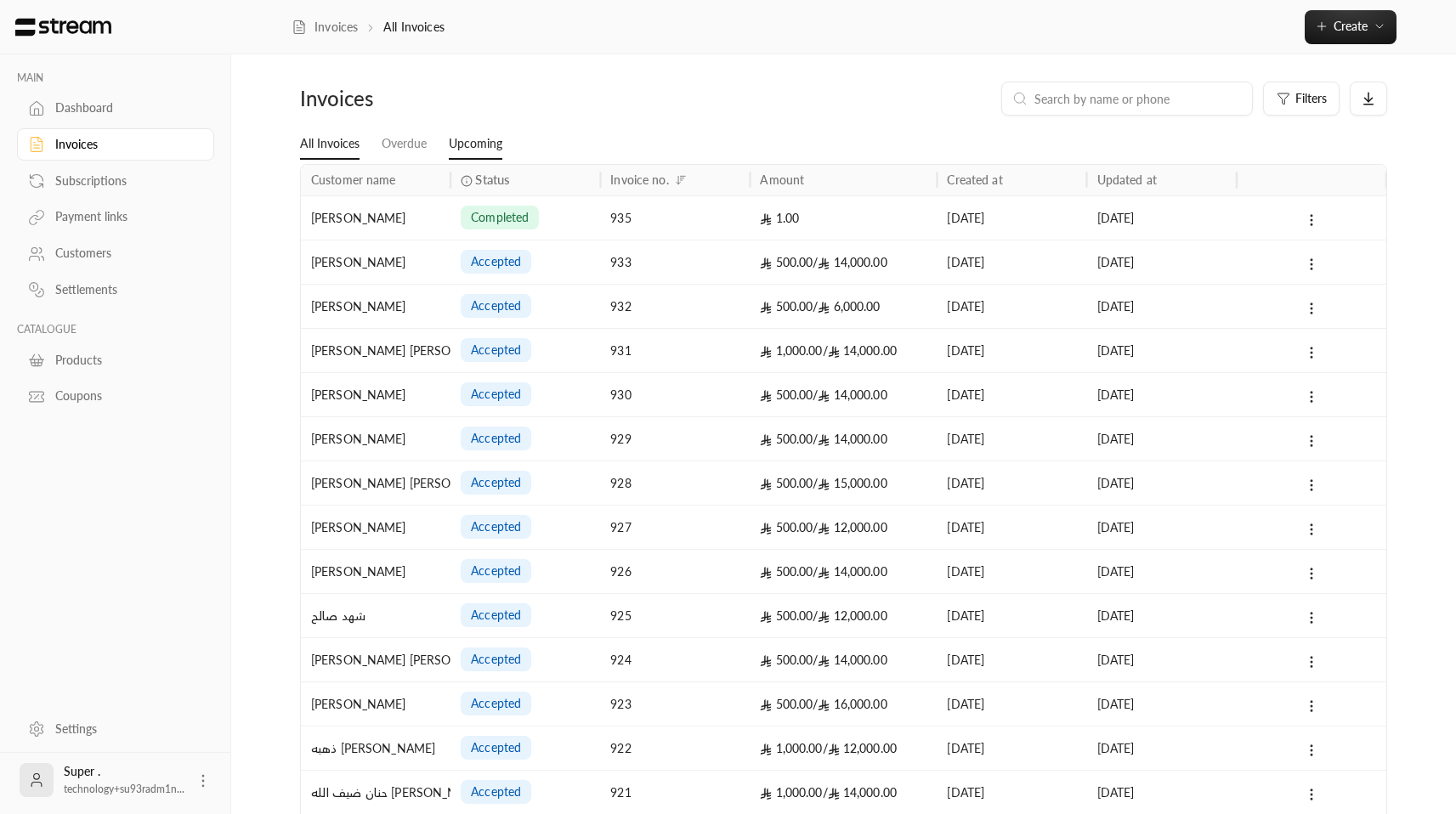
click at [472, 146] on link "Upcoming" at bounding box center [475, 144] width 54 height 31
